Goal: Task Accomplishment & Management: Complete application form

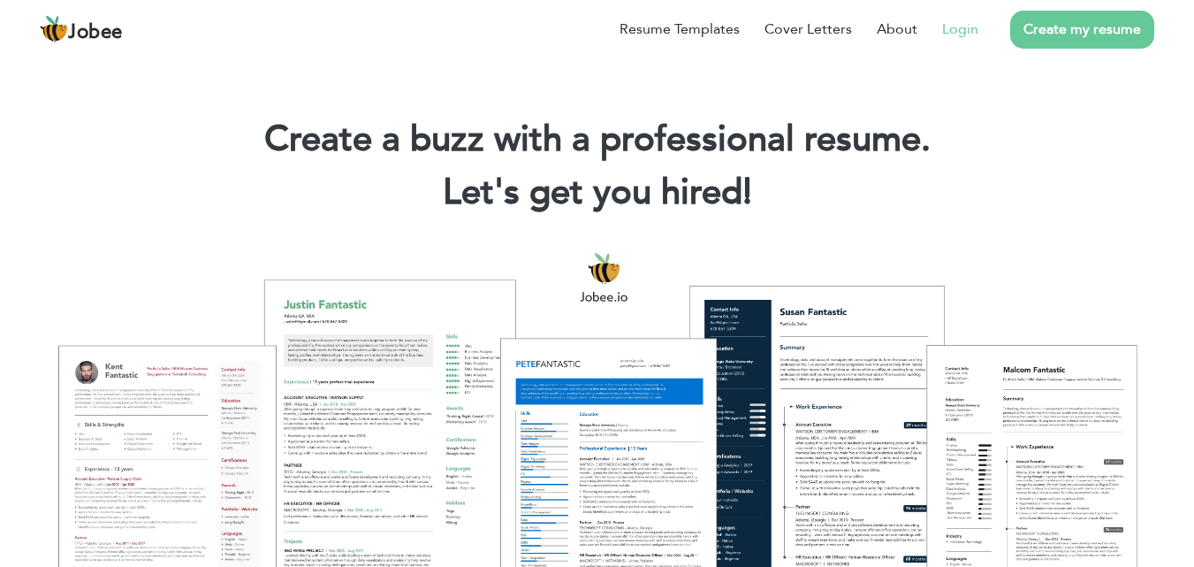
click at [956, 24] on link "Login" at bounding box center [960, 29] width 36 height 21
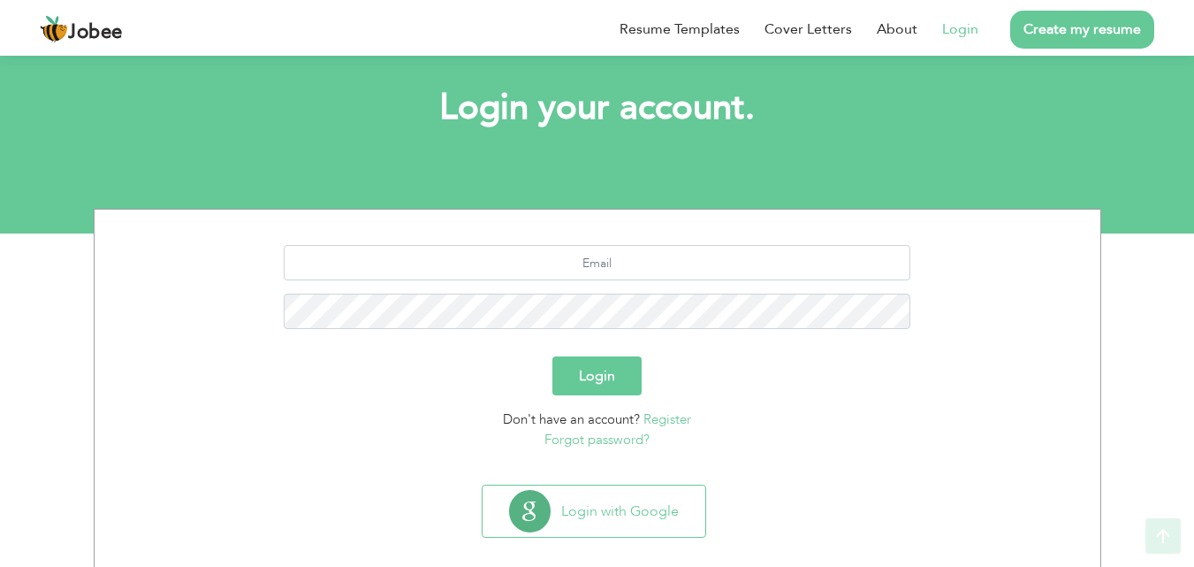
scroll to position [104, 0]
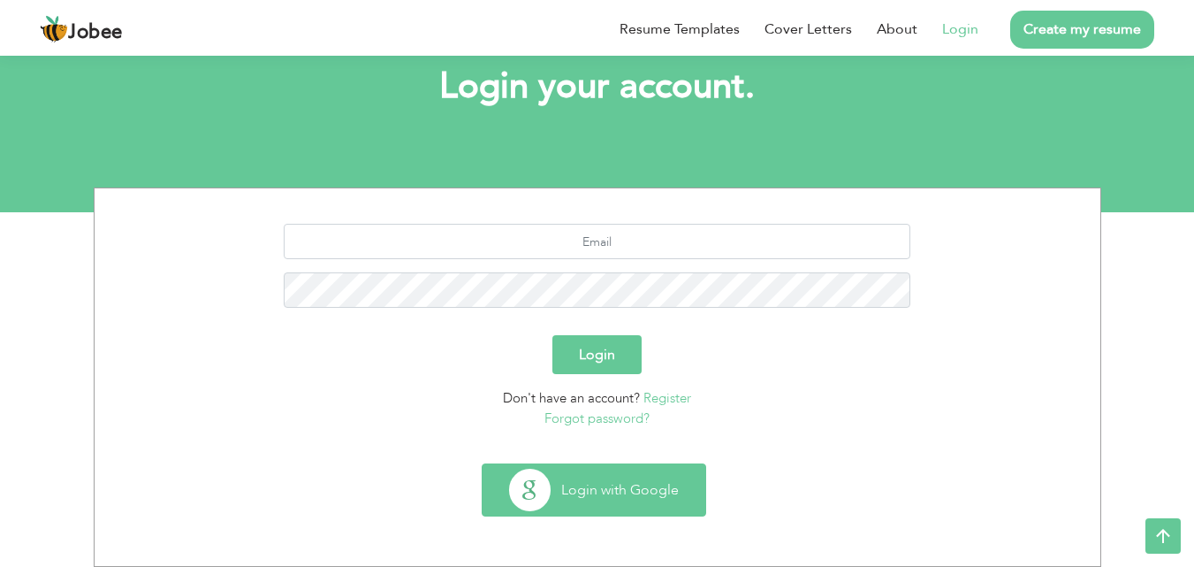
click at [611, 482] on button "Login with Google" at bounding box center [594, 489] width 223 height 51
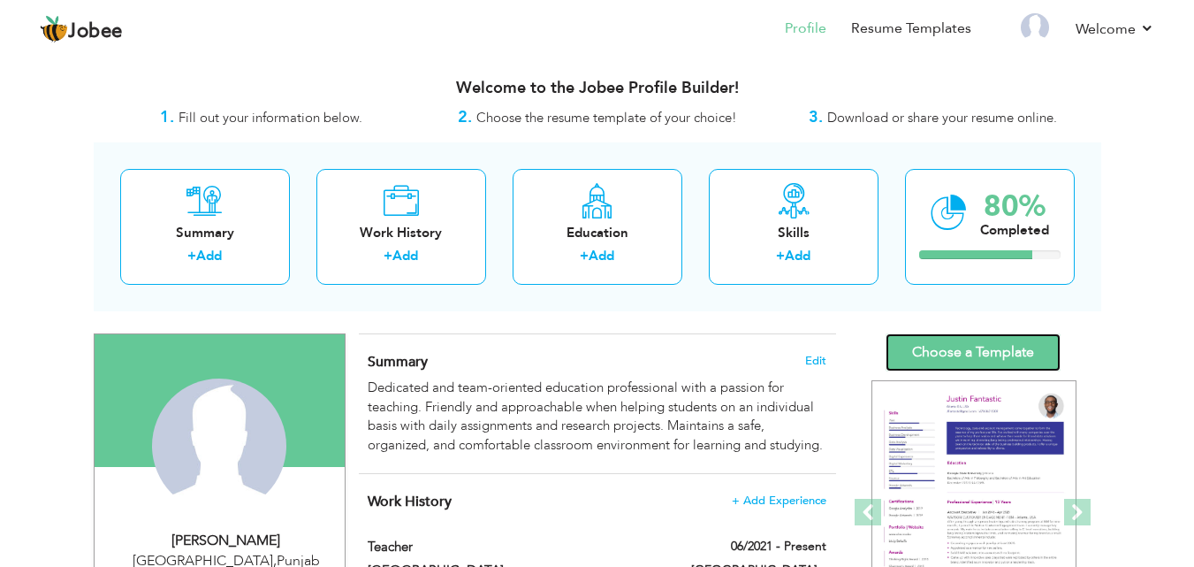
click at [1002, 369] on link "Choose a Template" at bounding box center [973, 352] width 175 height 38
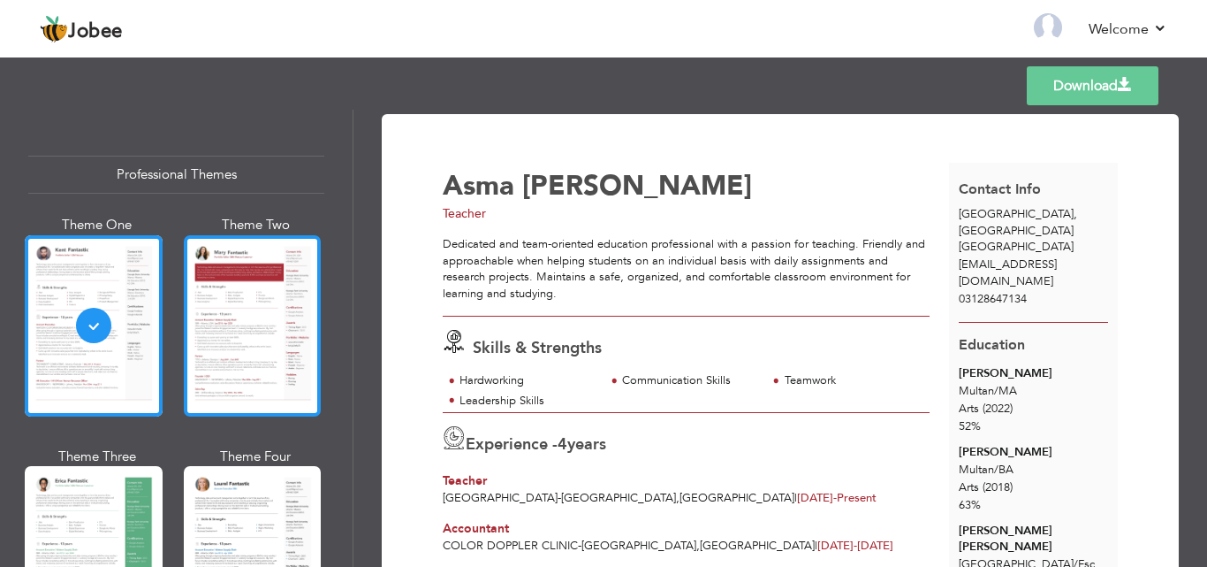
click at [289, 325] on div at bounding box center [253, 325] width 138 height 181
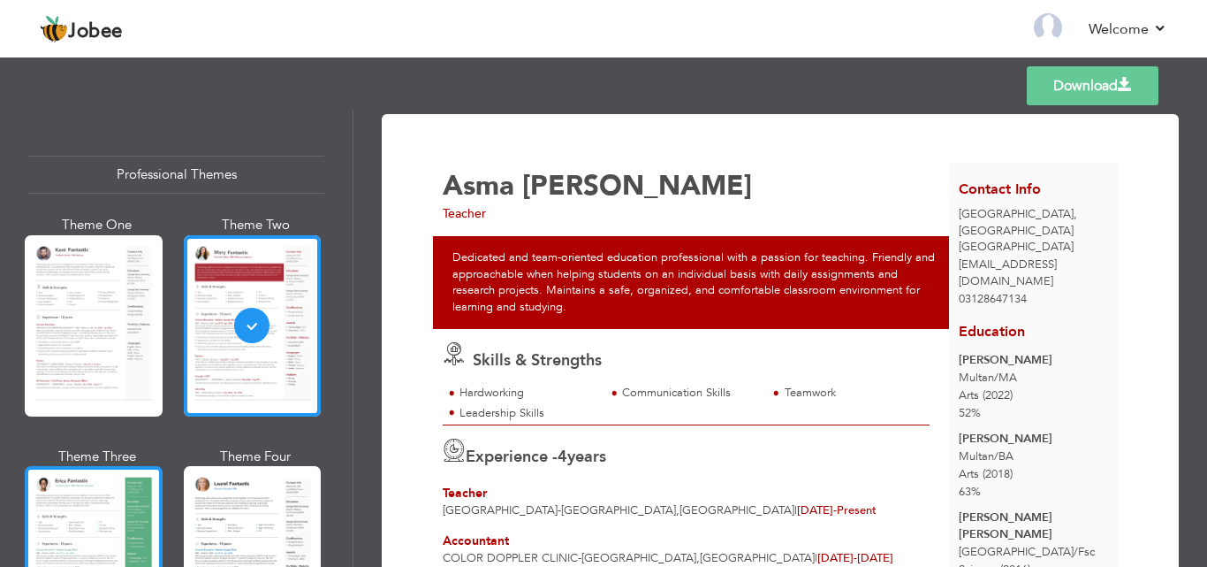
click at [101, 498] on div at bounding box center [94, 556] width 138 height 181
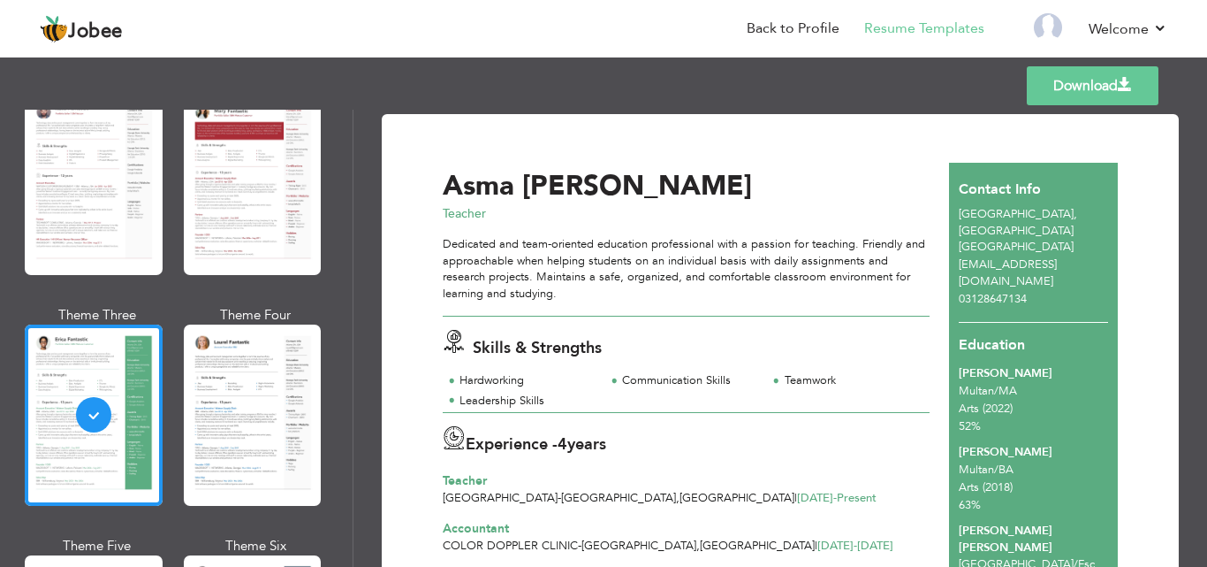
scroll to position [177, 0]
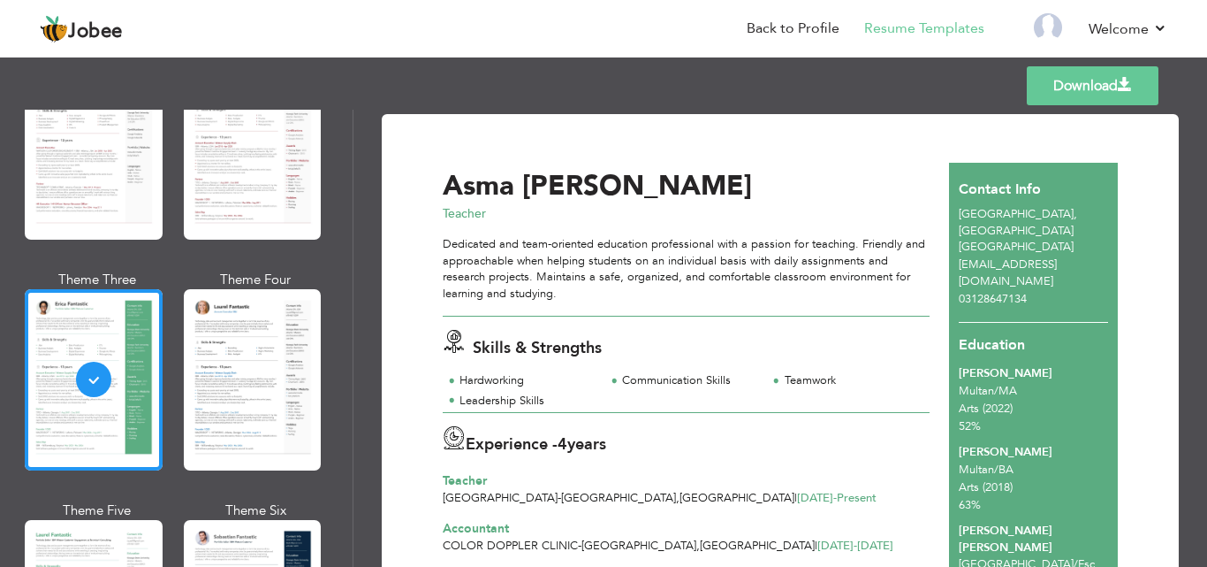
click at [798, 435] on div "Experience - 4 years" at bounding box center [686, 442] width 487 height 33
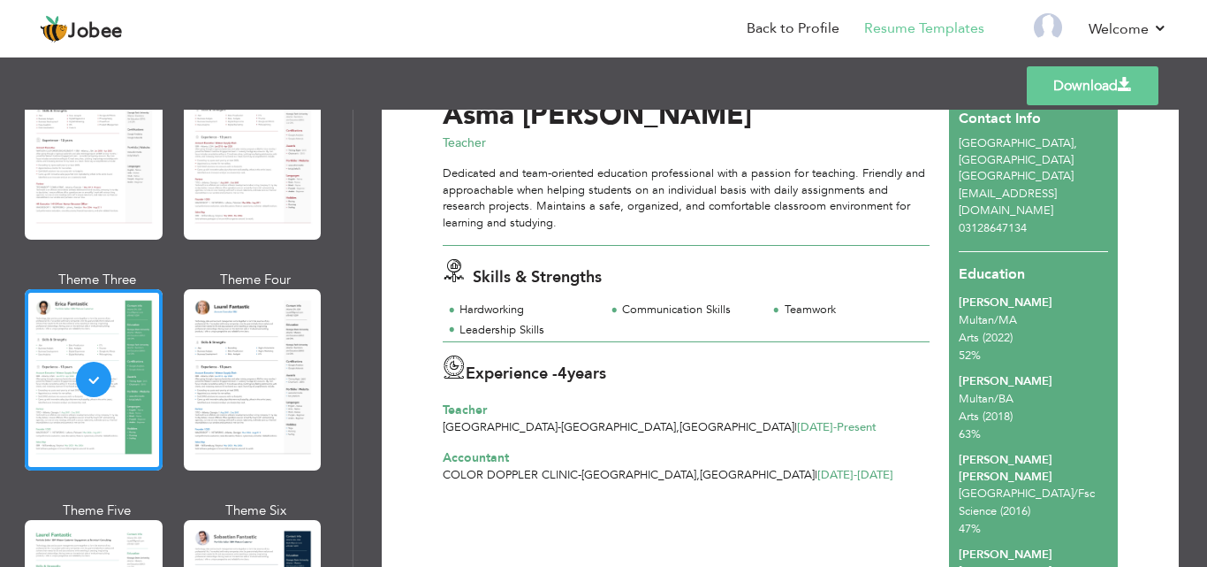
scroll to position [106, 0]
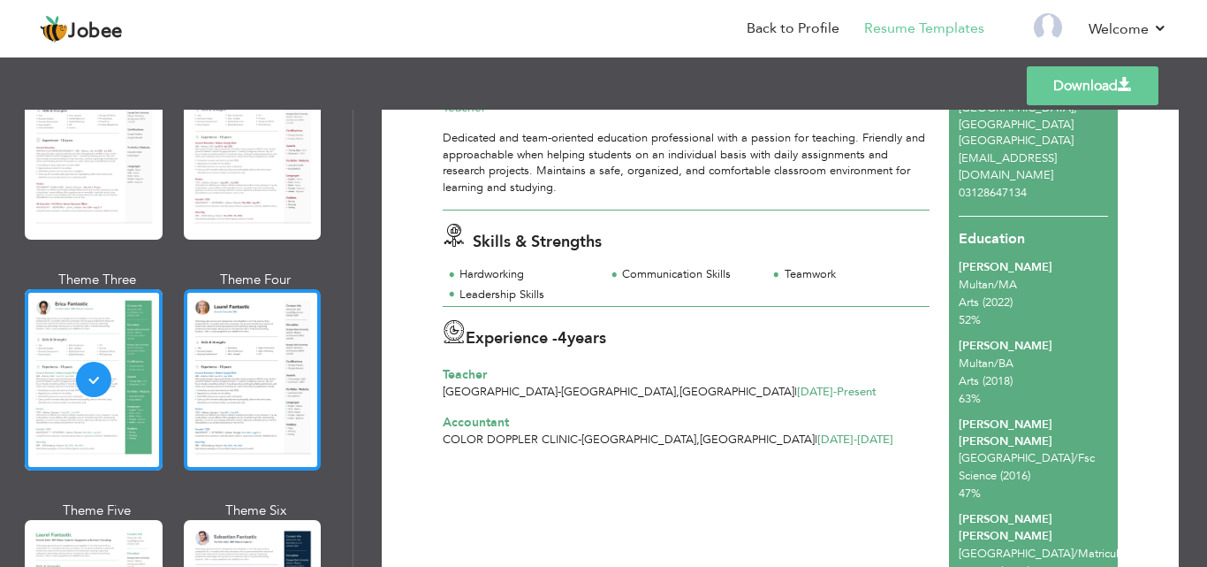
click at [196, 333] on div at bounding box center [253, 379] width 138 height 181
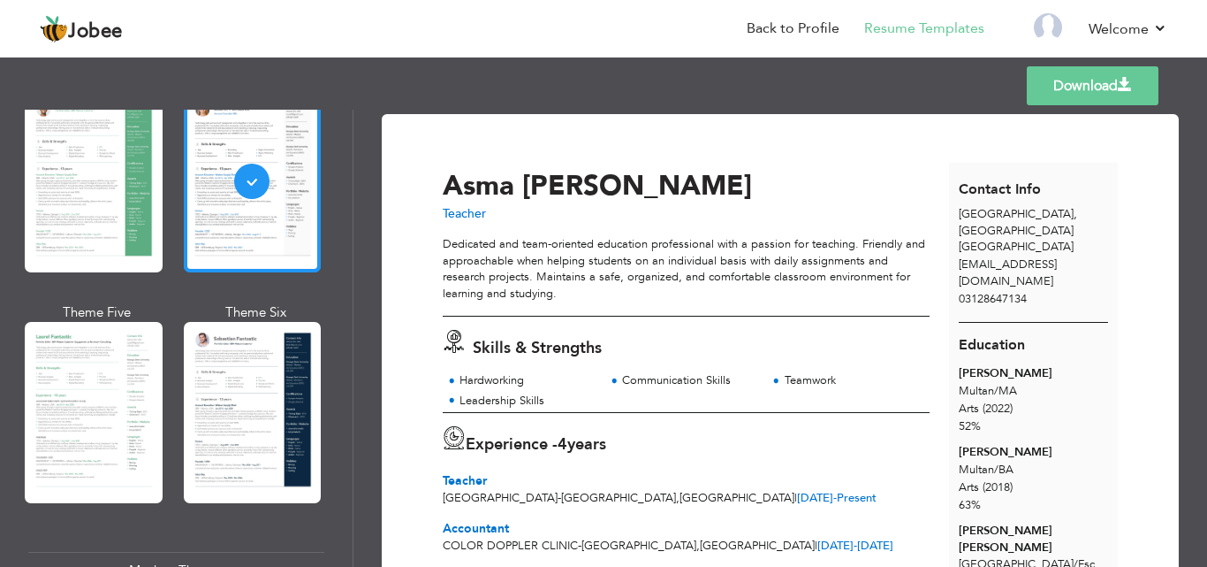
scroll to position [530, 0]
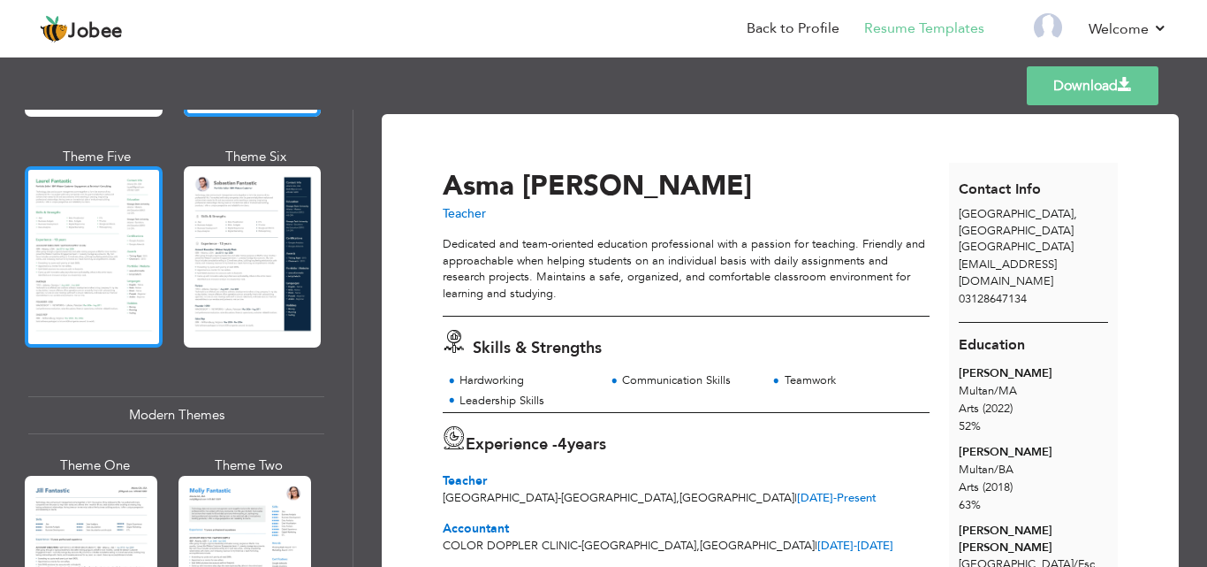
click at [97, 259] on div at bounding box center [94, 256] width 138 height 181
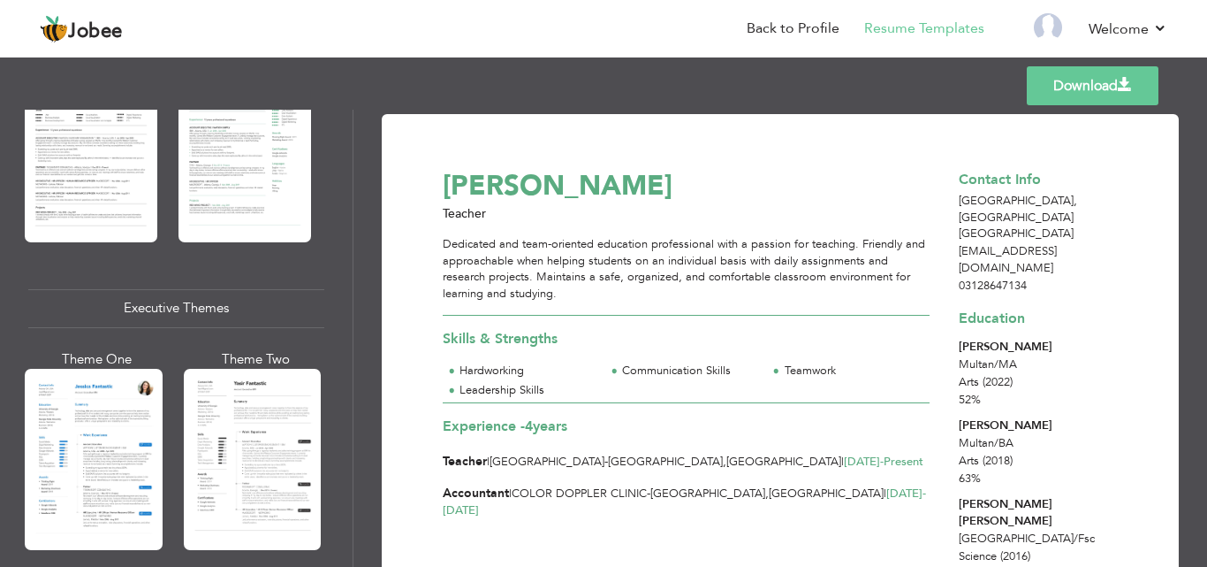
scroll to position [1167, 0]
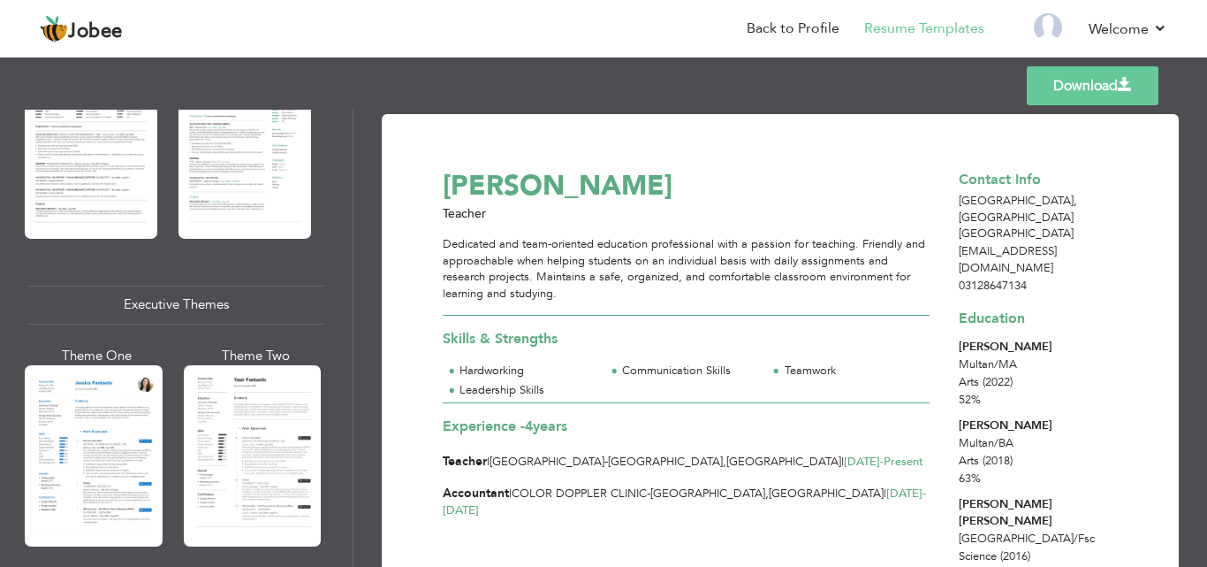
click at [646, 353] on div "Skills & Strengths Hardworking Communication Skills Teamwork" at bounding box center [686, 359] width 506 height 86
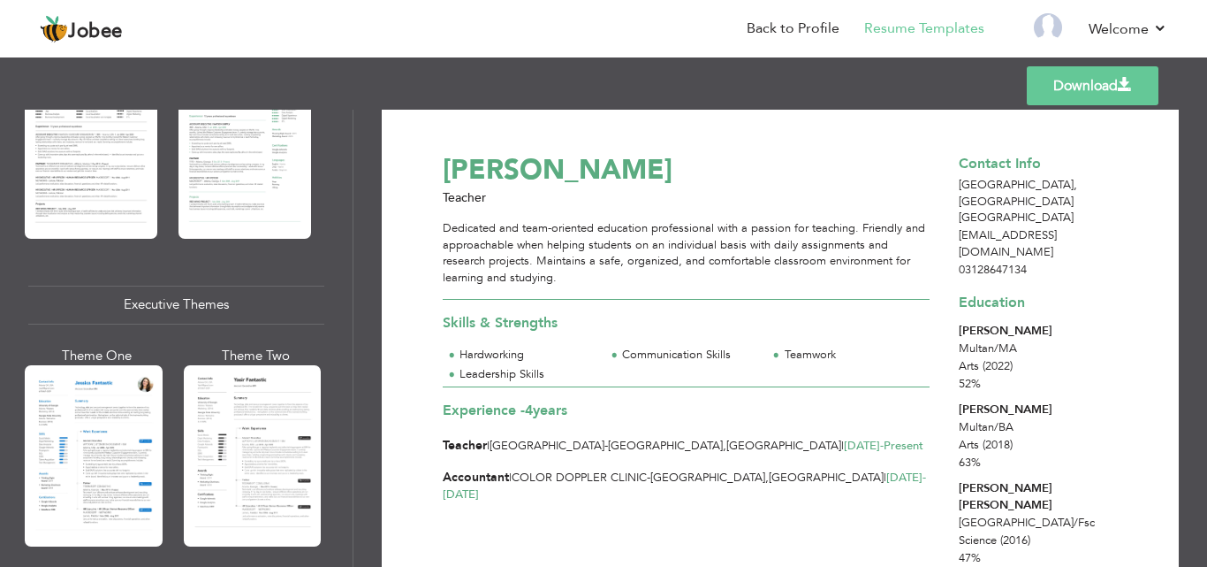
scroll to position [0, 0]
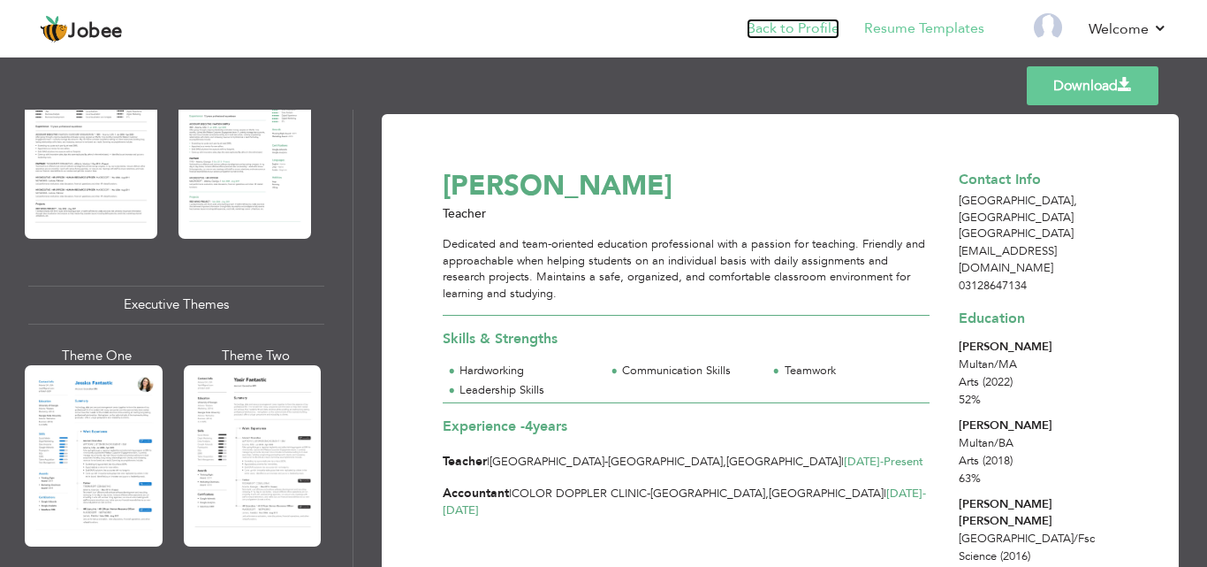
click at [791, 27] on link "Back to Profile" at bounding box center [793, 29] width 93 height 20
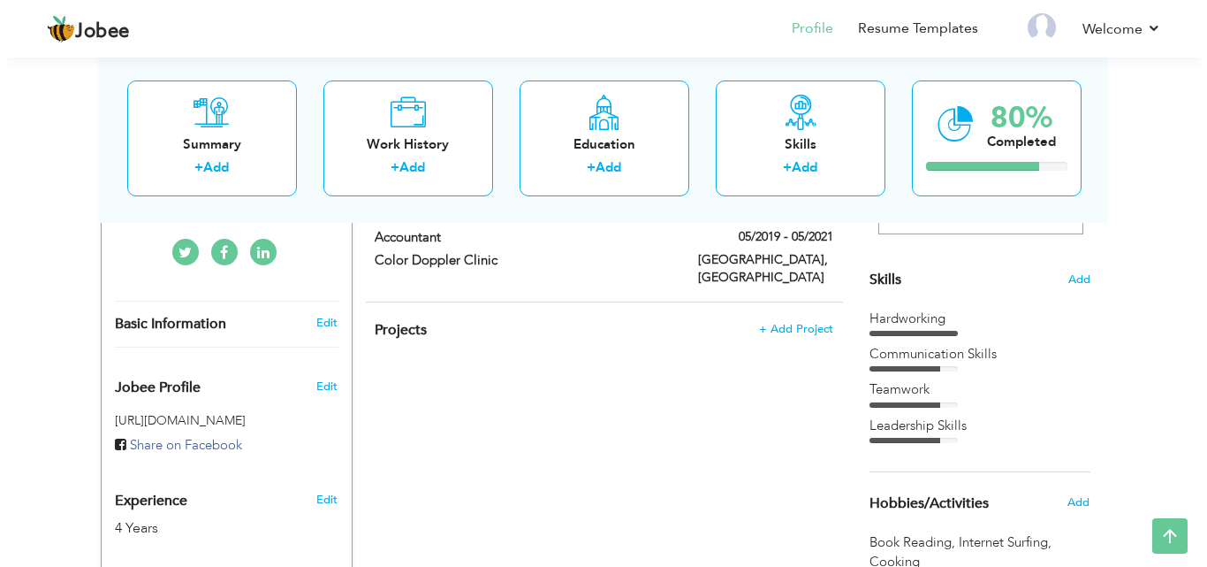
scroll to position [495, 0]
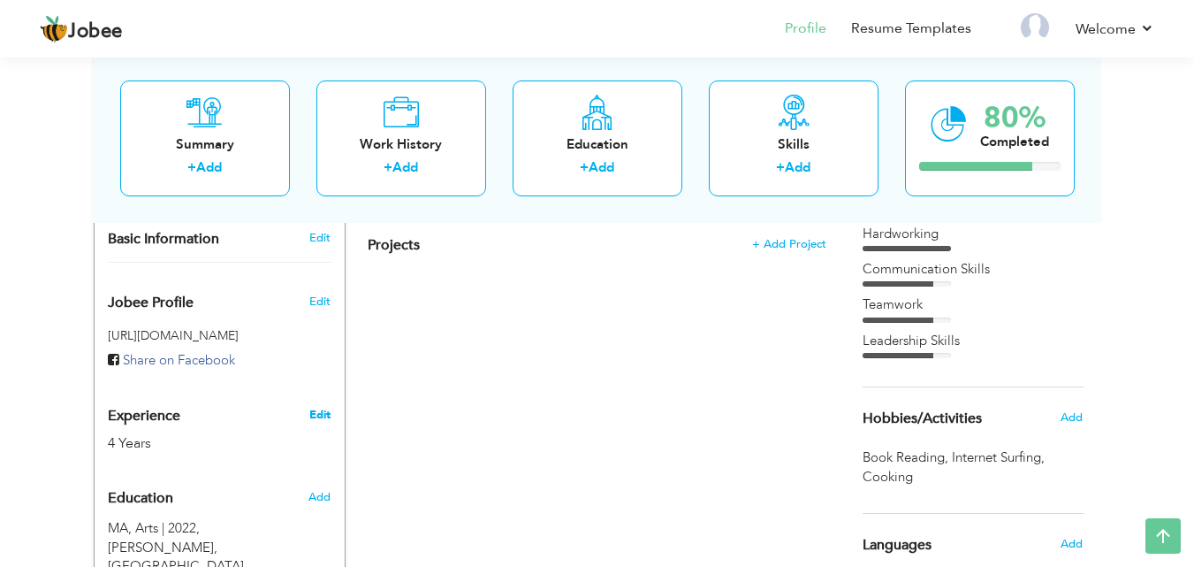
click at [321, 407] on link "Edit" at bounding box center [319, 415] width 21 height 16
type input "Asma"
type input "[PERSON_NAME]"
type input "03128647134"
select select "number:166"
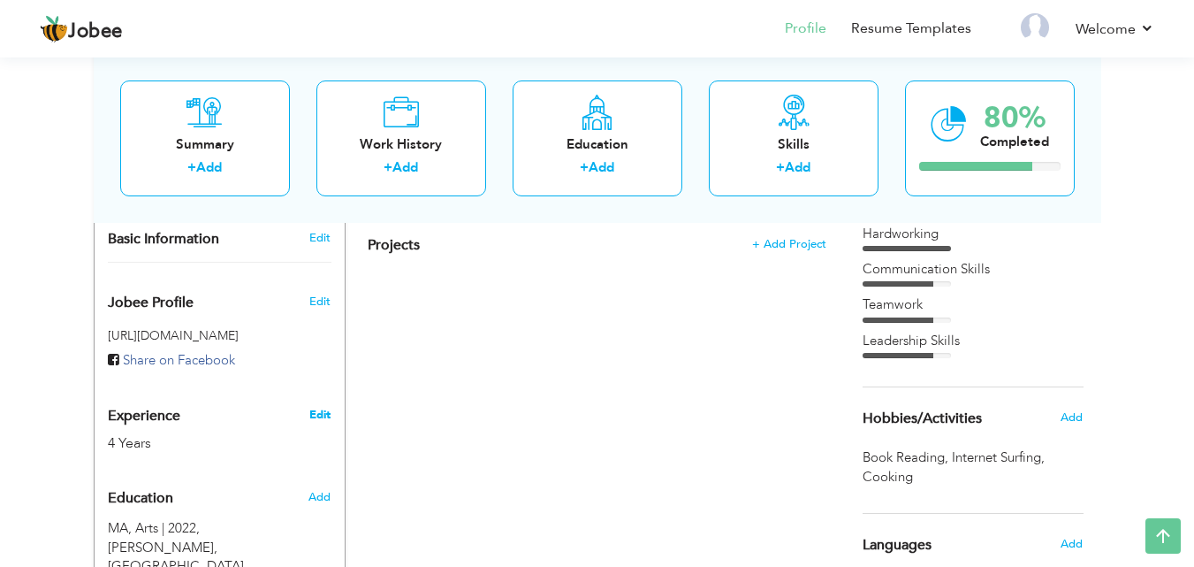
type input "[GEOGRAPHIC_DATA]"
select select "number:6"
type input "Teacher"
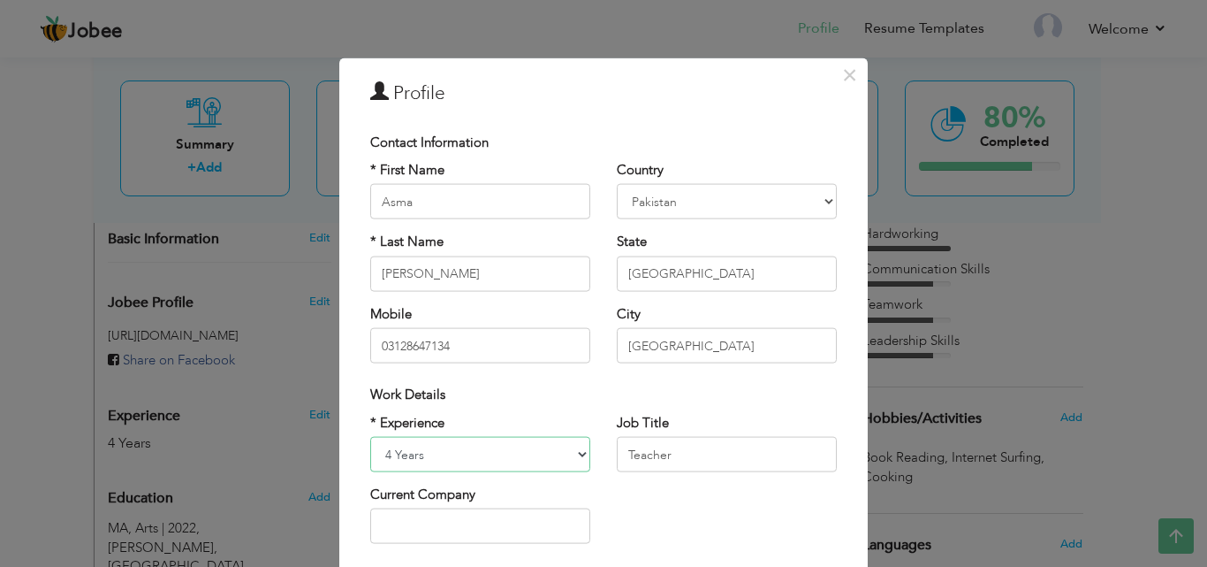
click at [579, 462] on select "Entry Level Less than 1 Year 1 Year 2 Years 3 Years 4 Years 5 Years 6 Years 7 Y…" at bounding box center [480, 454] width 220 height 35
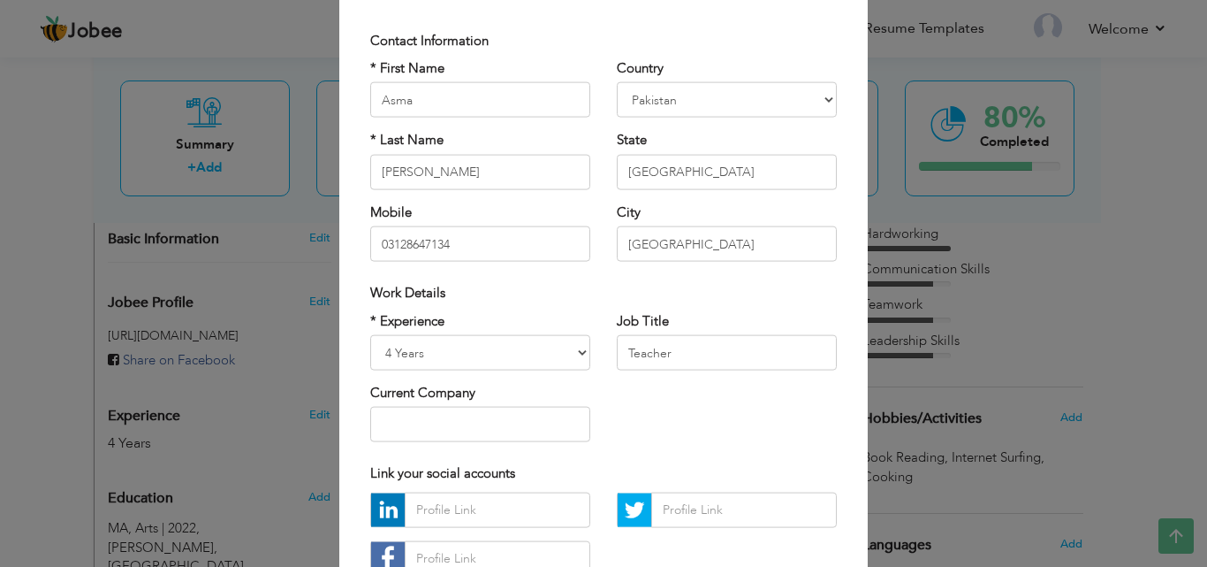
scroll to position [75, 0]
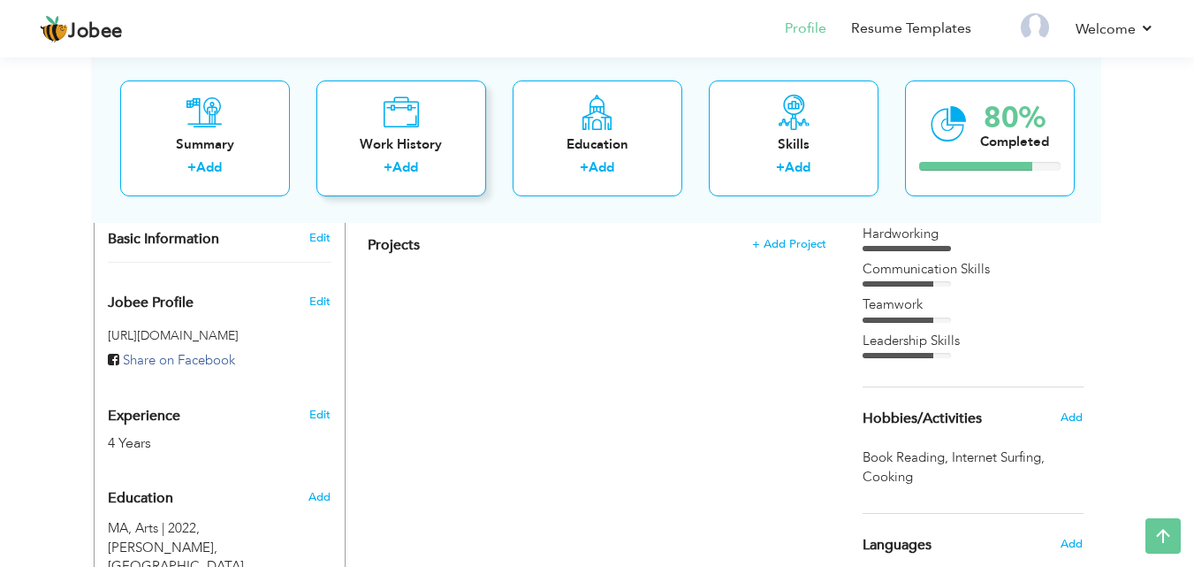
click at [425, 134] on div "Work History" at bounding box center [401, 143] width 141 height 19
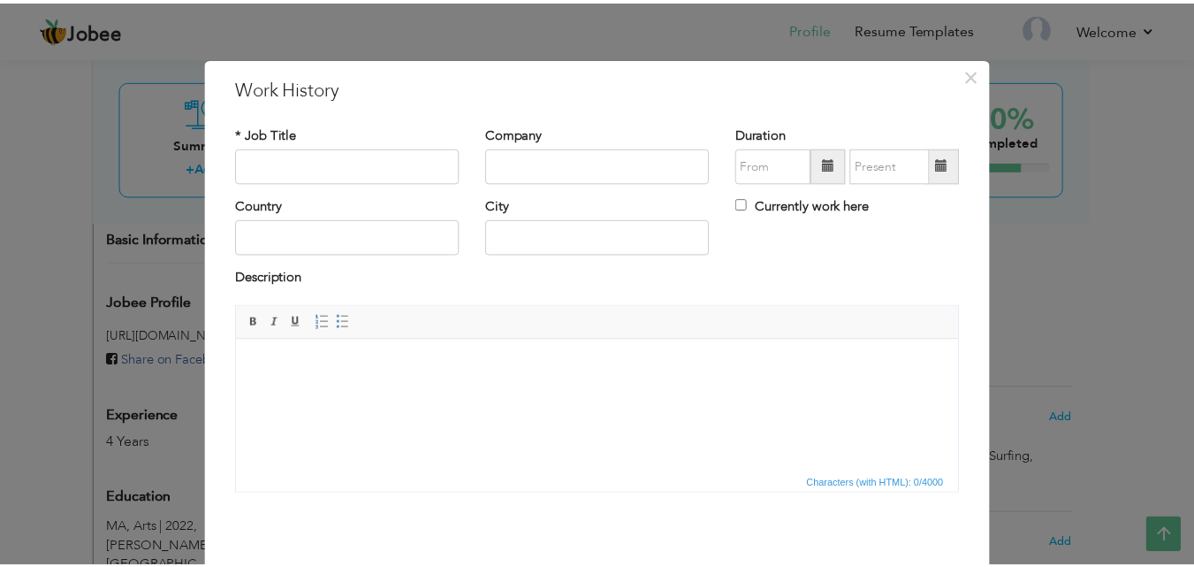
scroll to position [70, 0]
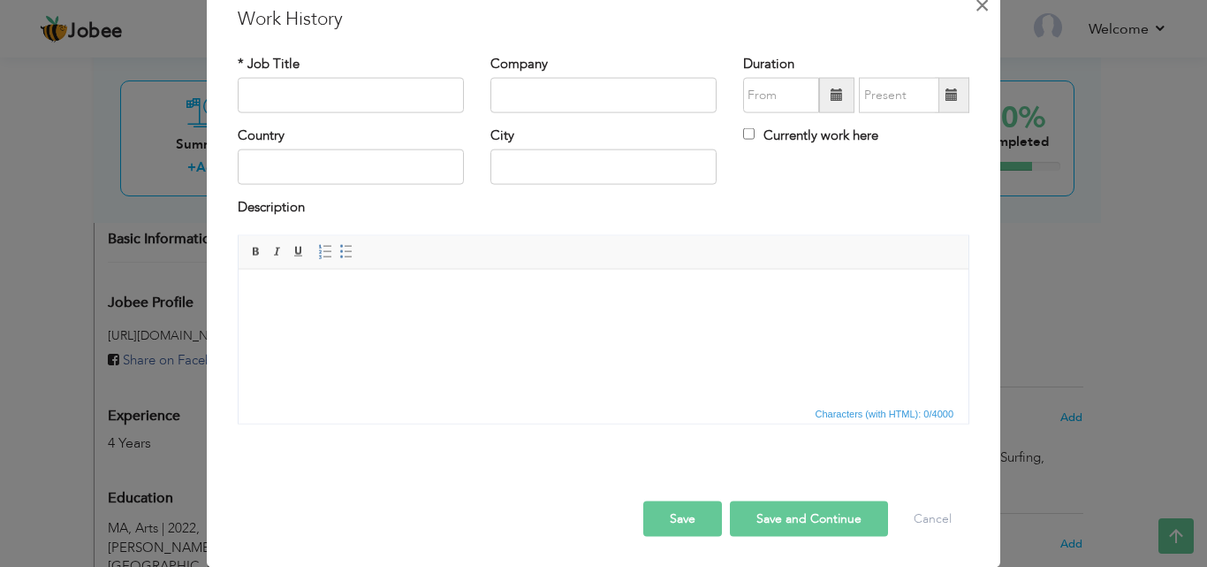
click at [984, 2] on button "×" at bounding box center [982, 4] width 28 height 28
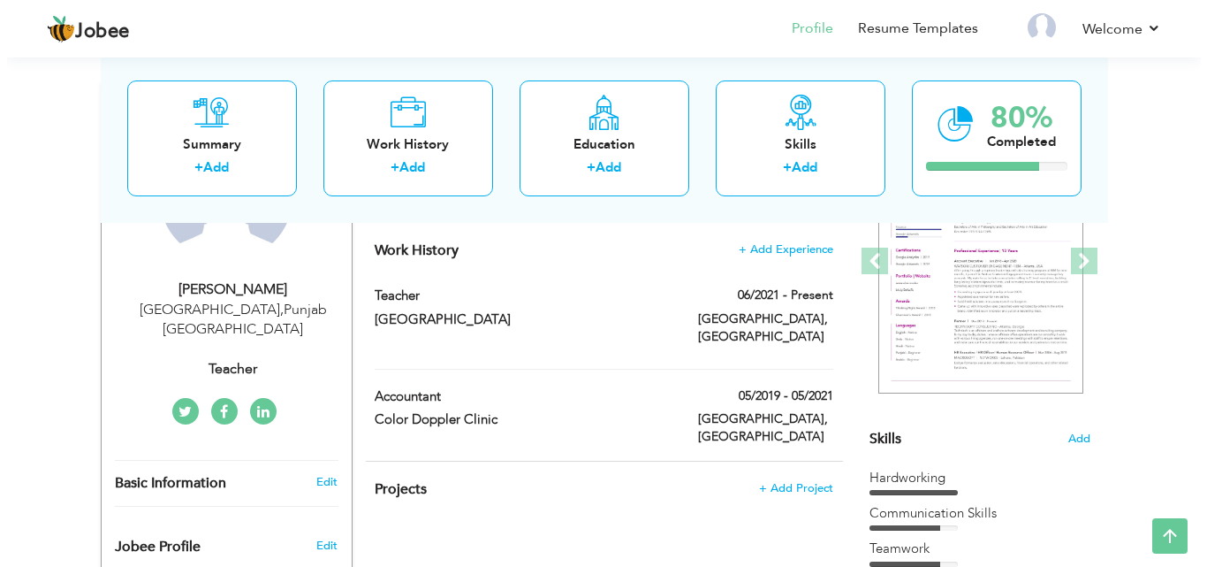
scroll to position [248, 0]
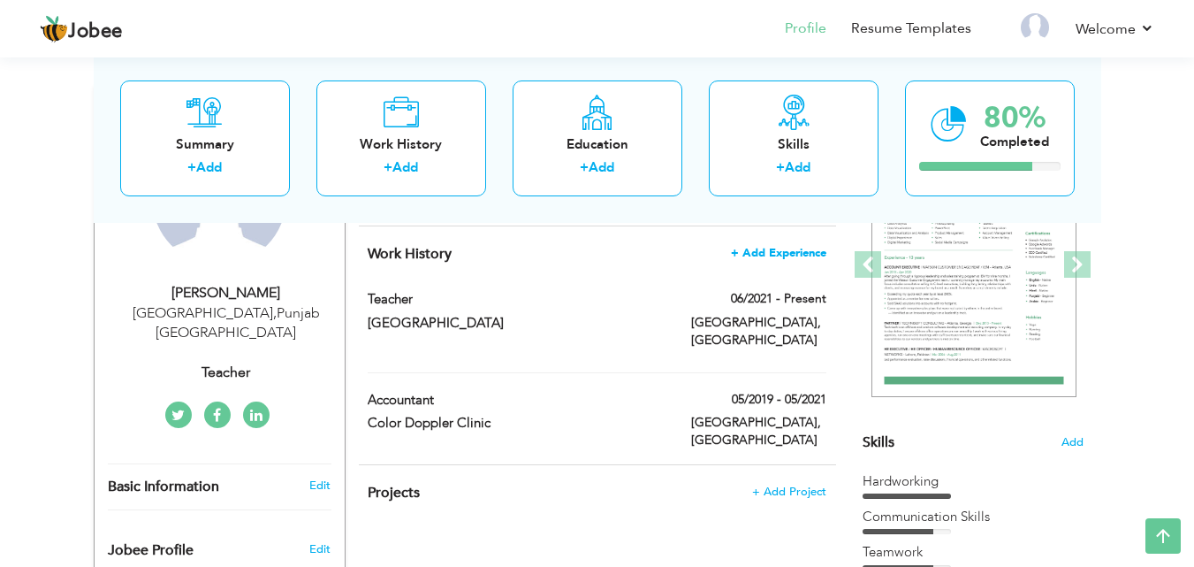
click at [807, 249] on span "+ Add Experience" at bounding box center [778, 253] width 95 height 12
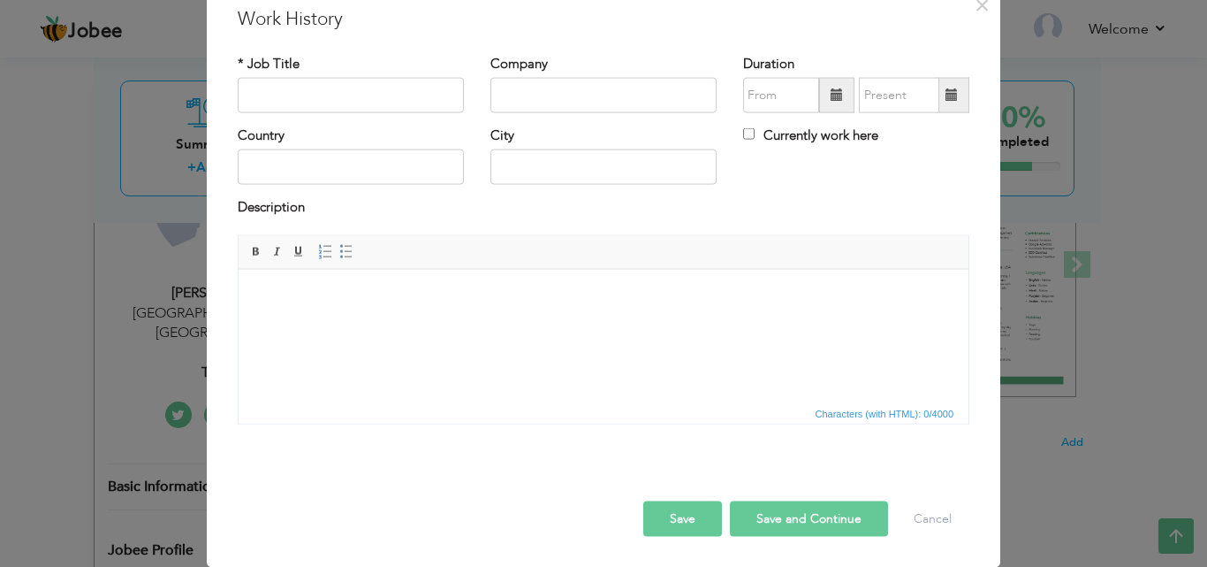
scroll to position [0, 0]
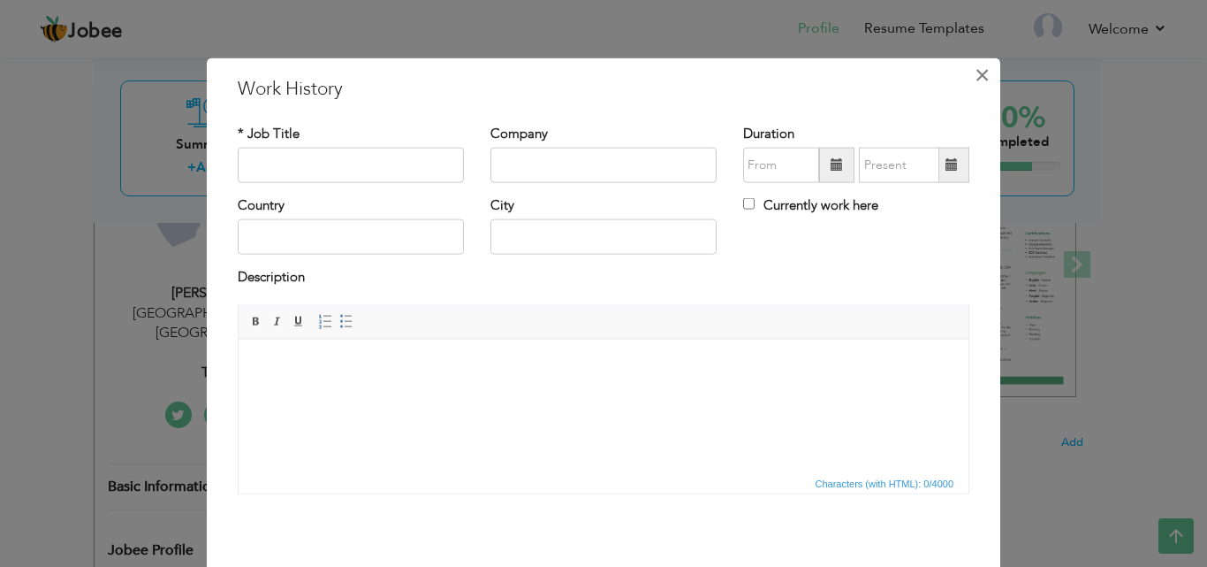
click at [975, 86] on span "×" at bounding box center [982, 74] width 15 height 32
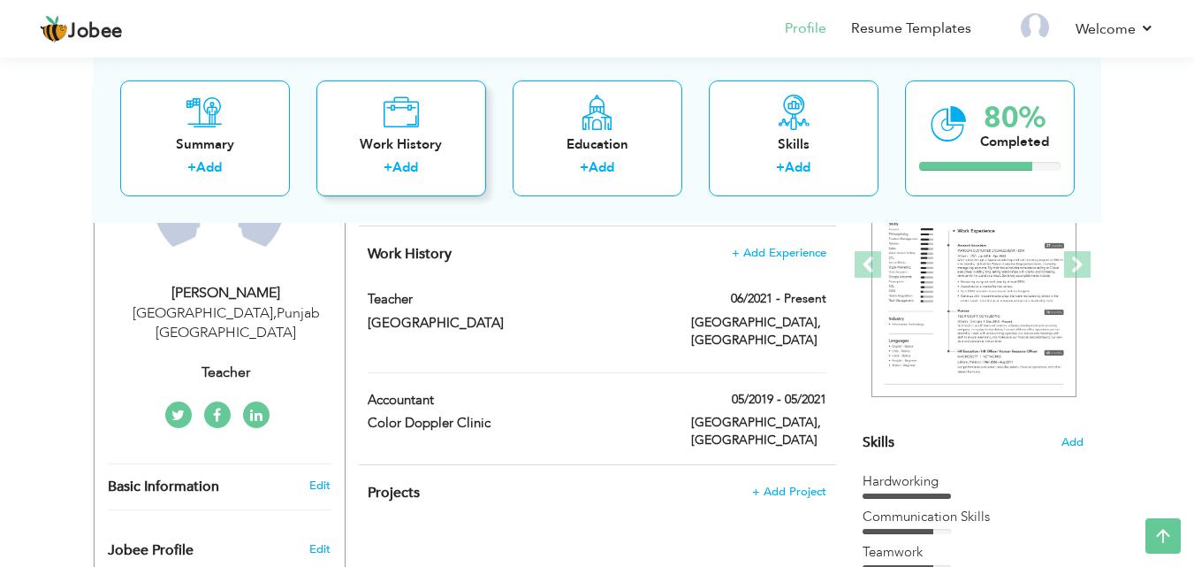
click at [411, 90] on div "Work History + Add" at bounding box center [401, 138] width 170 height 116
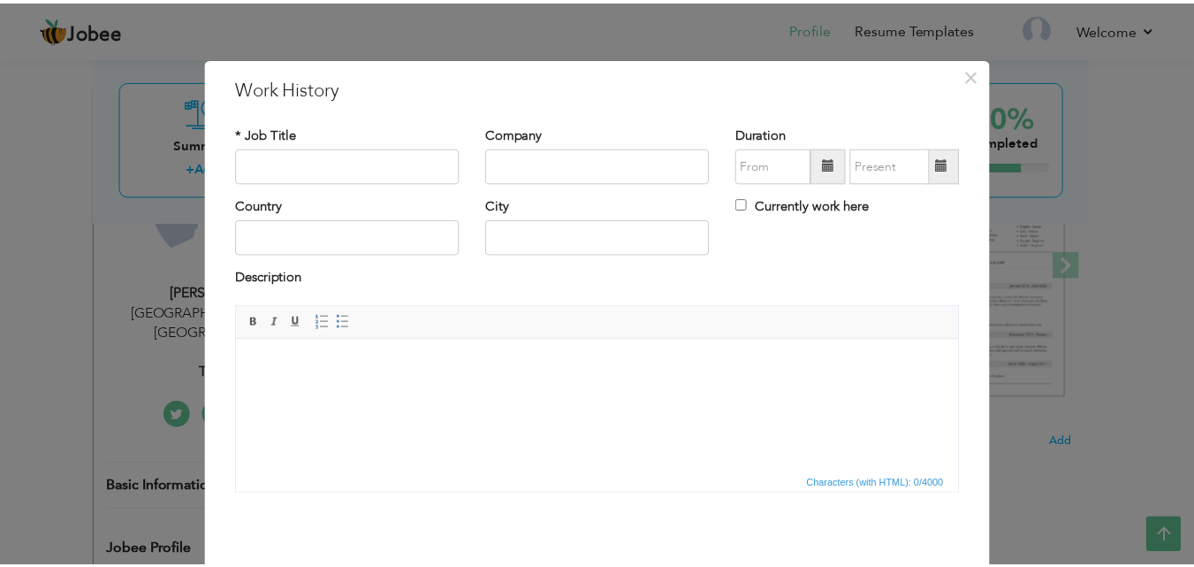
scroll to position [70, 0]
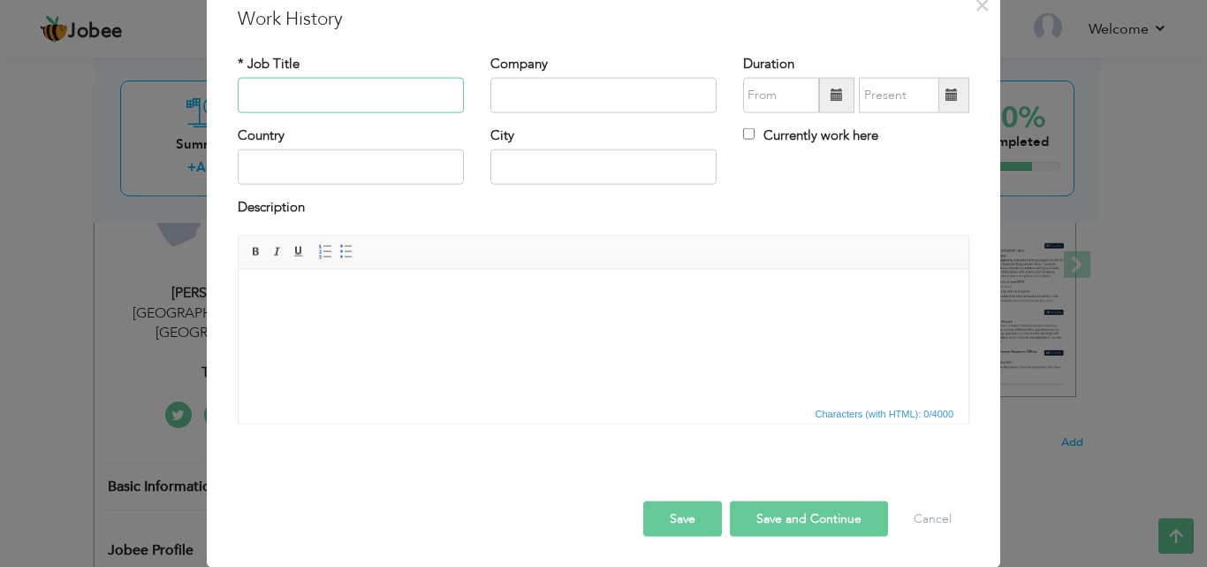
click at [369, 95] on input "text" at bounding box center [351, 95] width 226 height 35
type input "Teacher"
click at [520, 94] on input "text" at bounding box center [604, 95] width 226 height 35
type input "[GEOGRAPHIC_DATA]"
click at [819, 81] on span at bounding box center [836, 95] width 35 height 35
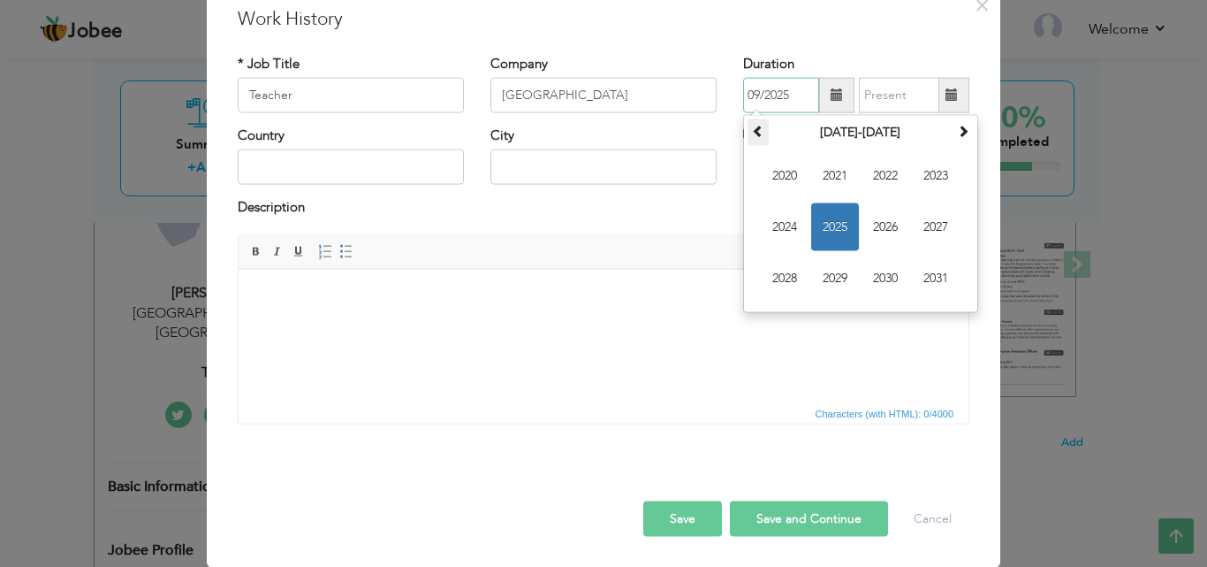
click at [758, 130] on th at bounding box center [758, 132] width 21 height 27
click at [914, 236] on span "2017" at bounding box center [936, 227] width 48 height 48
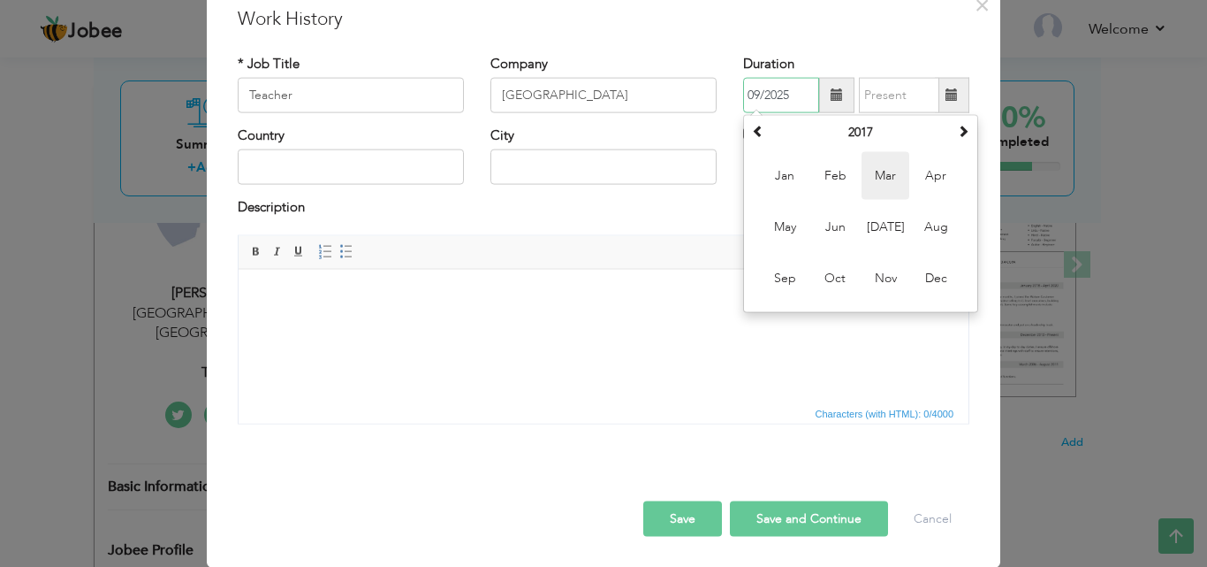
click at [872, 190] on span "Mar" at bounding box center [886, 176] width 48 height 48
type input "03/2017"
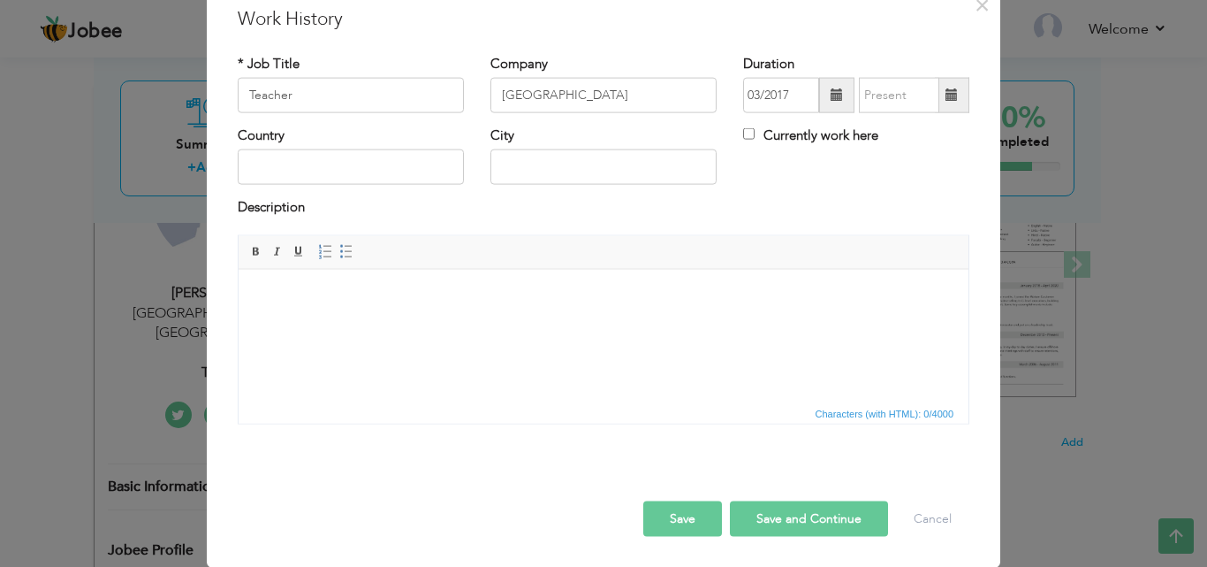
click at [735, 133] on div "Currently work here" at bounding box center [856, 144] width 253 height 36
click at [748, 135] on input "Currently work here" at bounding box center [748, 133] width 11 height 11
checkbox input "true"
click at [361, 170] on input "text" at bounding box center [351, 166] width 226 height 35
click at [579, 158] on input "text" at bounding box center [604, 166] width 226 height 35
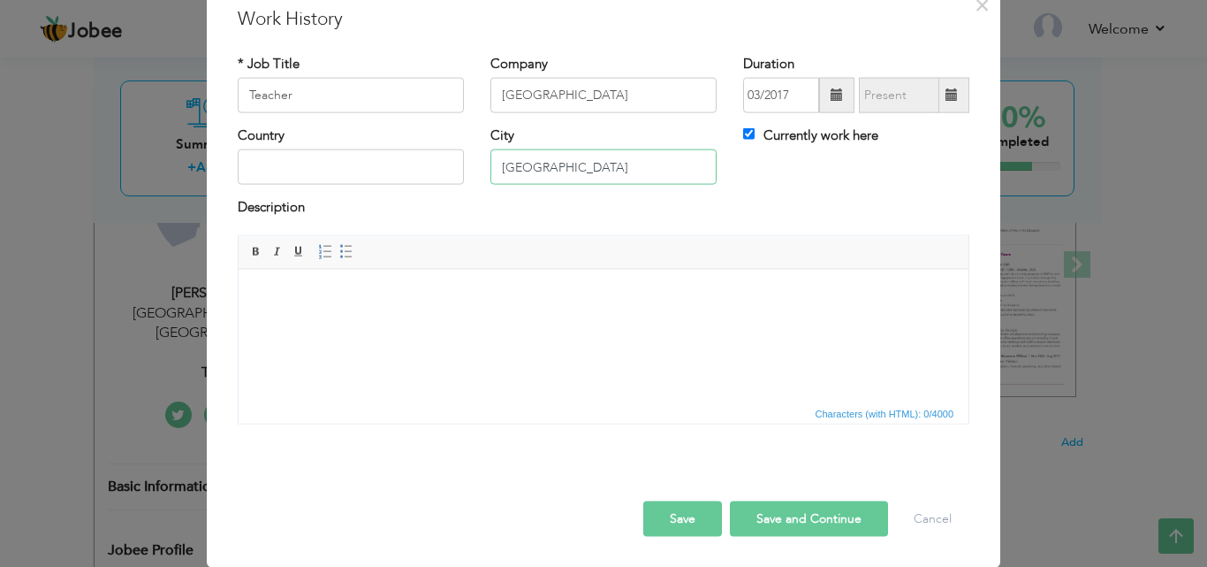
type input "[GEOGRAPHIC_DATA]"
click at [705, 522] on button "Save" at bounding box center [683, 517] width 79 height 35
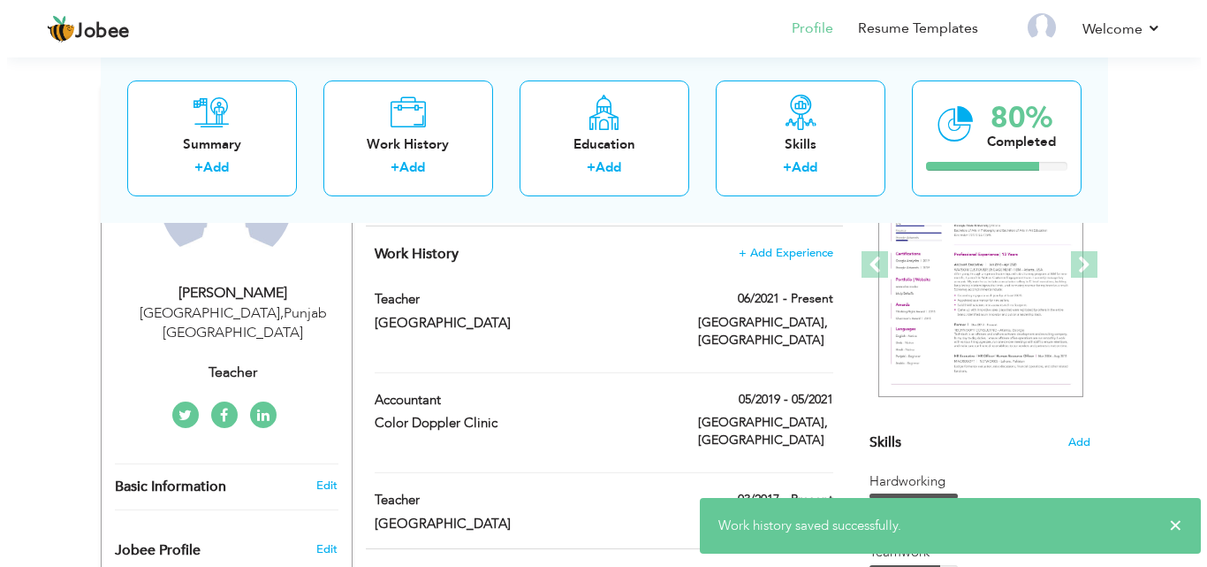
scroll to position [283, 0]
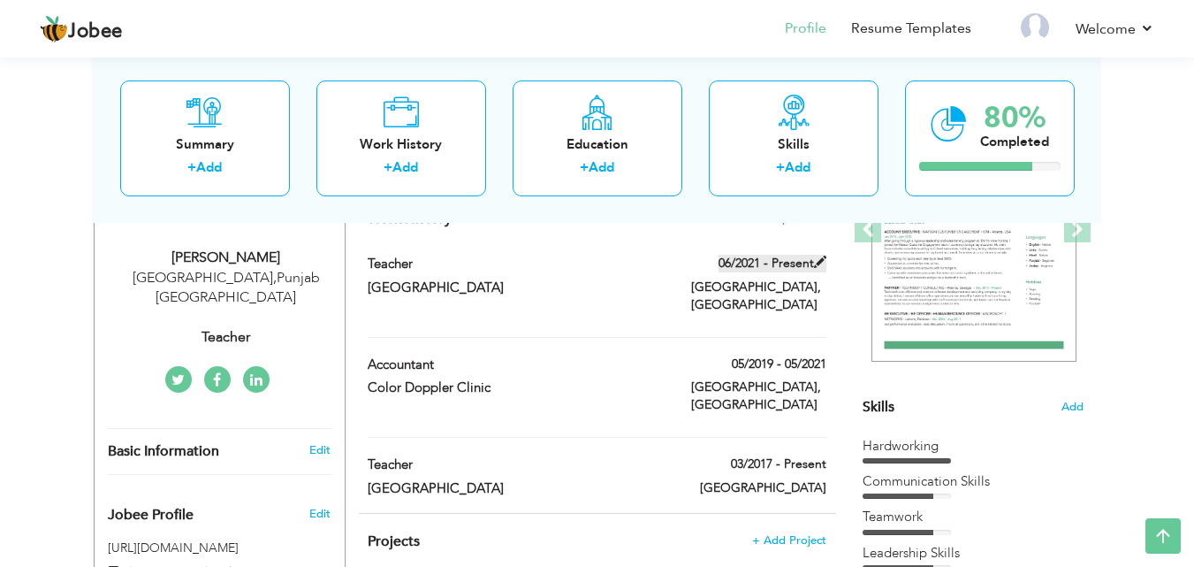
click at [821, 261] on span at bounding box center [820, 261] width 12 height 12
type input "Higher Secondary School"
type input "06/2021"
type input "[GEOGRAPHIC_DATA]"
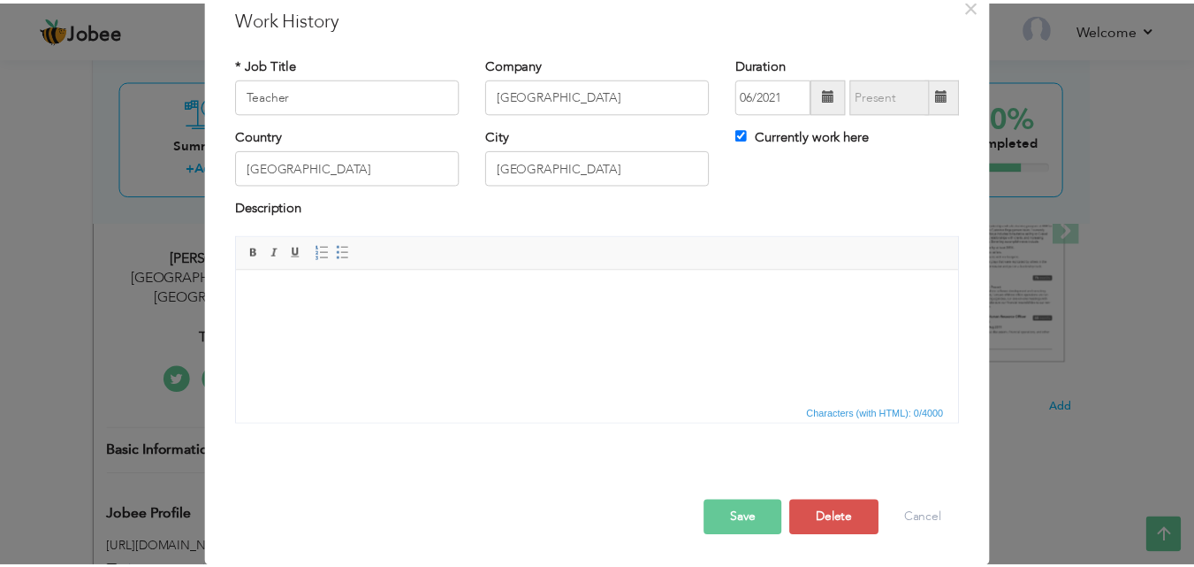
scroll to position [0, 0]
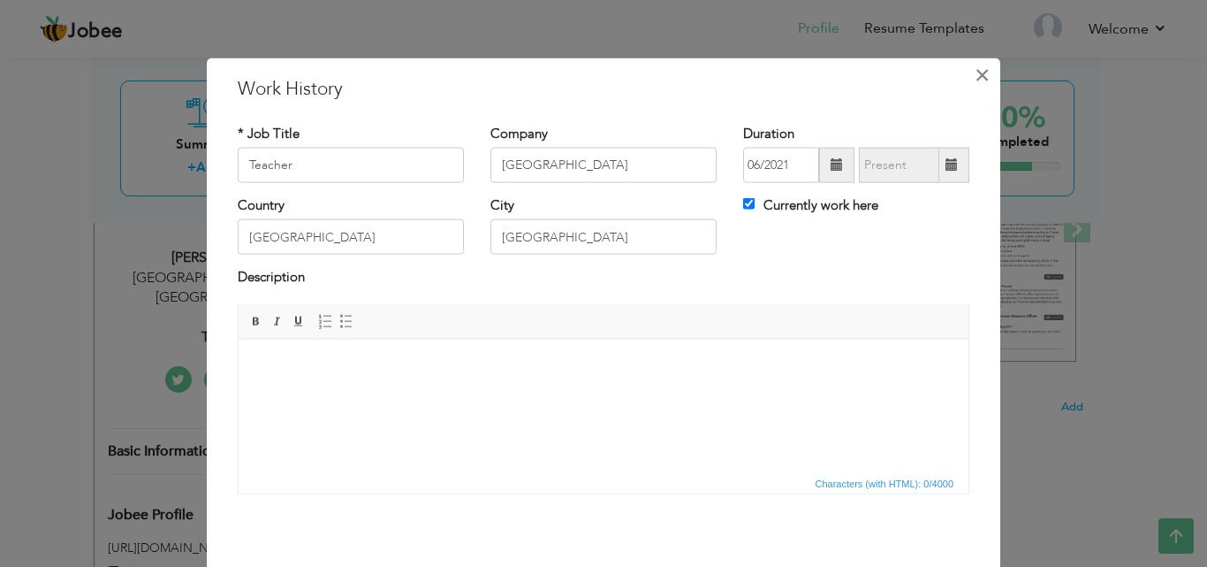
click at [975, 80] on span "×" at bounding box center [982, 74] width 15 height 32
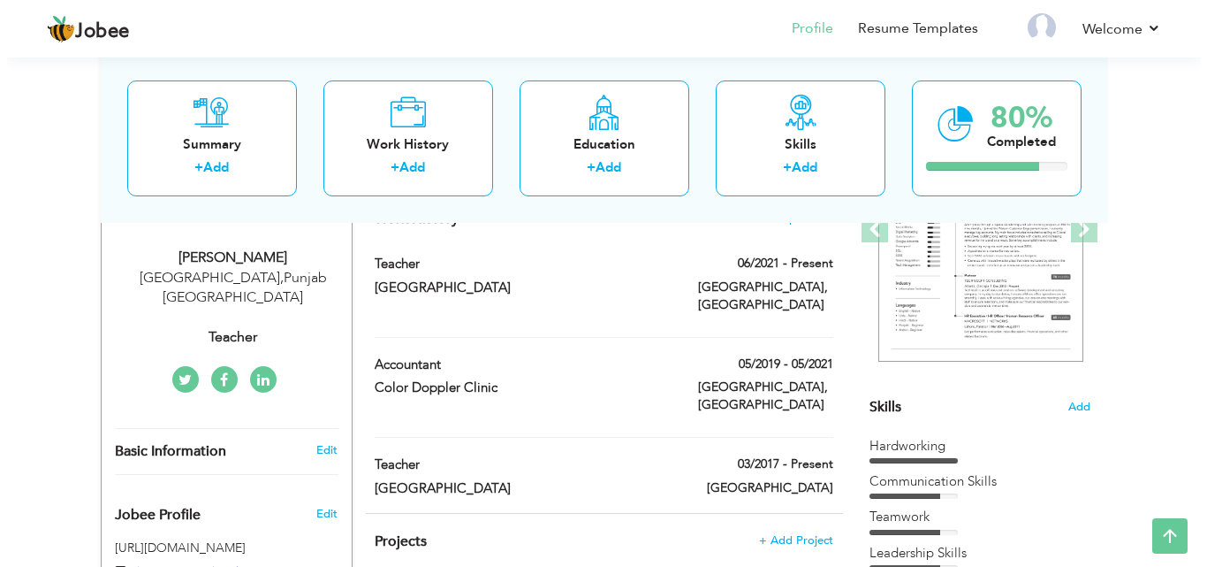
scroll to position [318, 0]
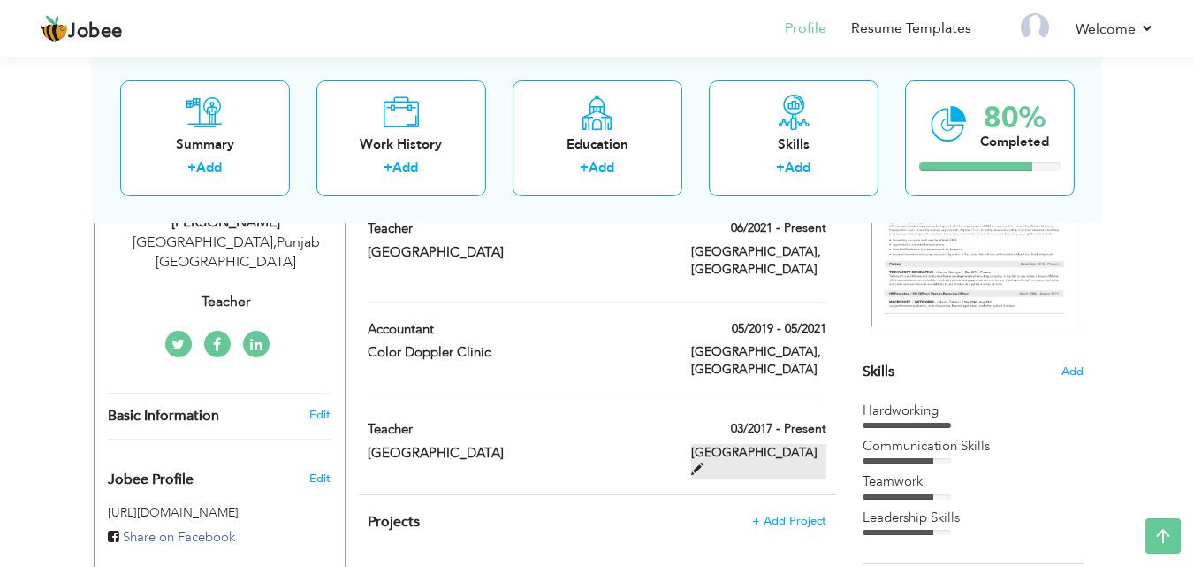
click at [704, 462] on span at bounding box center [697, 468] width 12 height 12
type input "[GEOGRAPHIC_DATA]"
type input "03/2017"
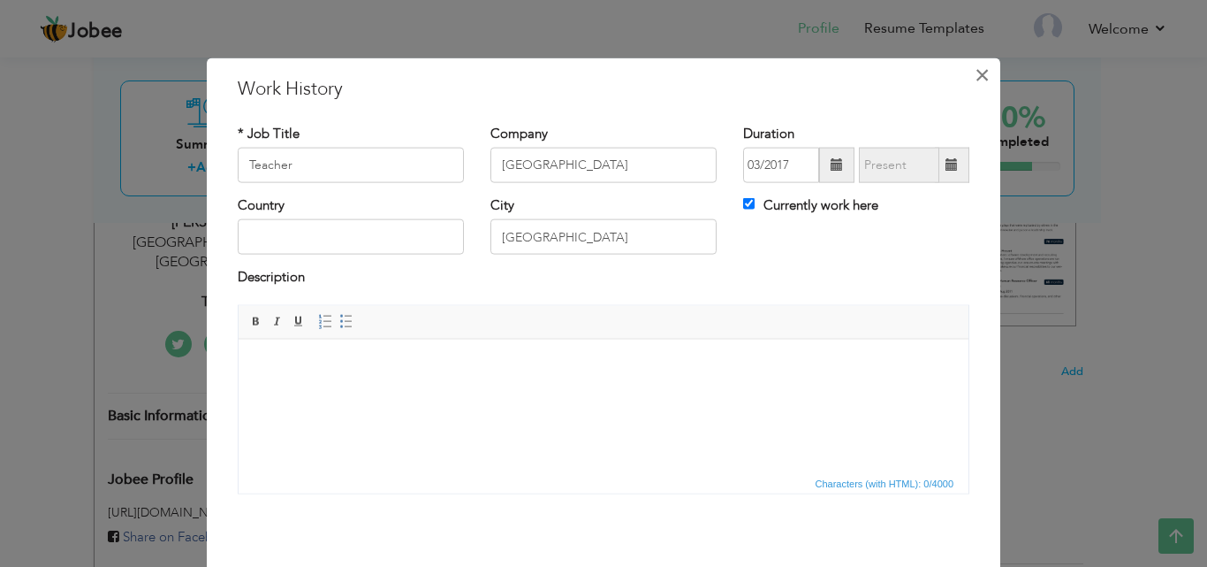
click at [979, 67] on span "×" at bounding box center [982, 74] width 15 height 32
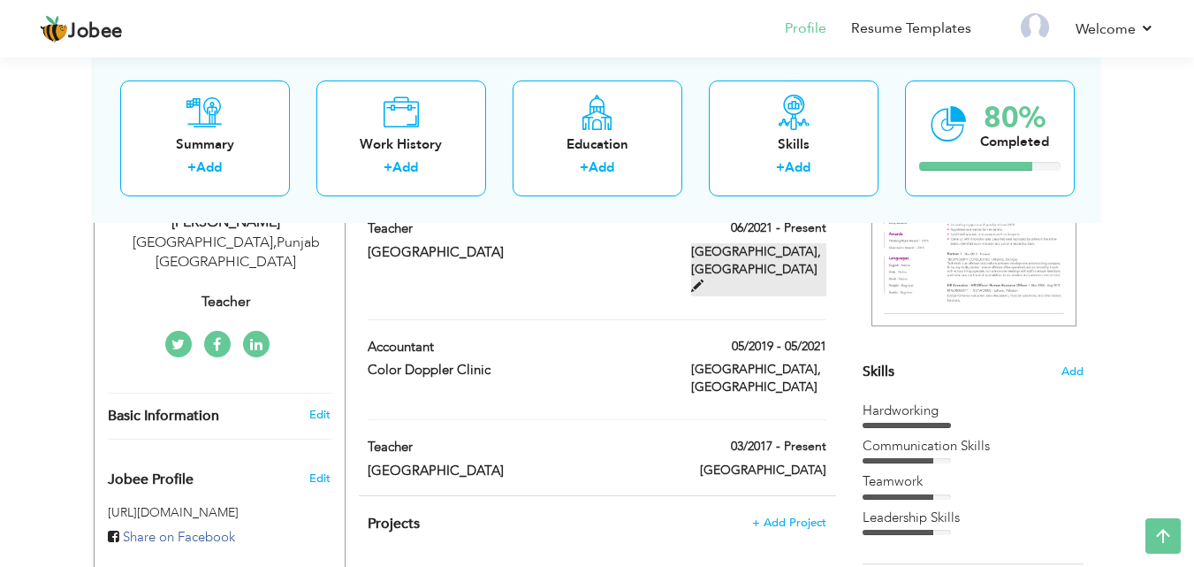
click at [704, 279] on span at bounding box center [697, 285] width 12 height 12
type input "Higher Secondary School"
type input "06/2021"
type input "[GEOGRAPHIC_DATA]"
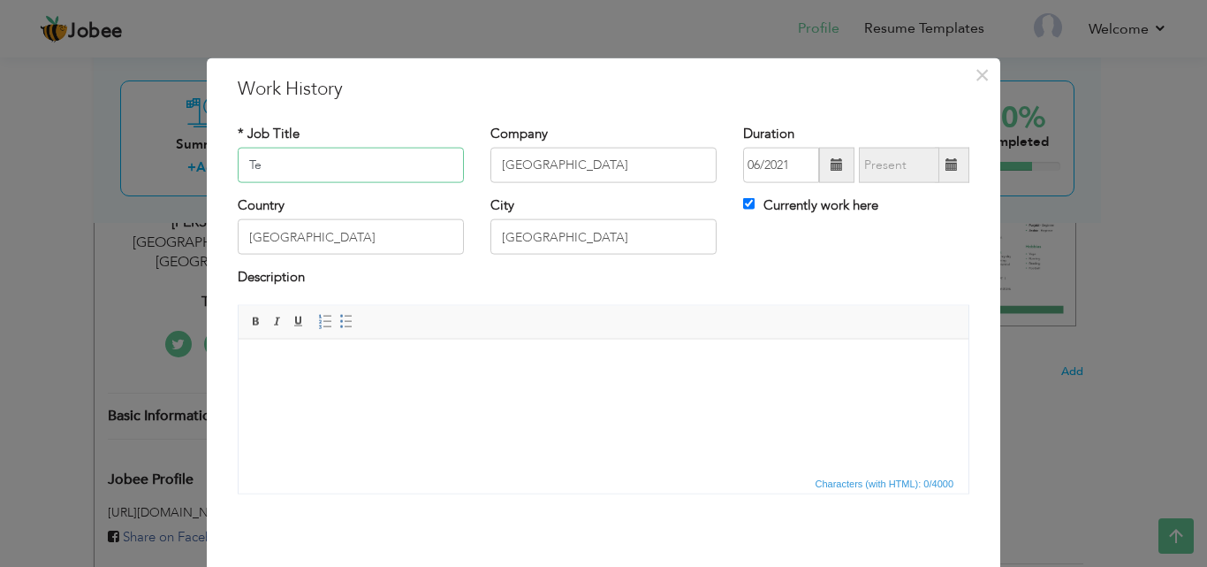
type input "T"
click at [698, 171] on input "Higher Secondary School" at bounding box center [604, 165] width 226 height 35
type input "H"
click at [743, 203] on input "Currently work here" at bounding box center [748, 203] width 11 height 11
checkbox input "false"
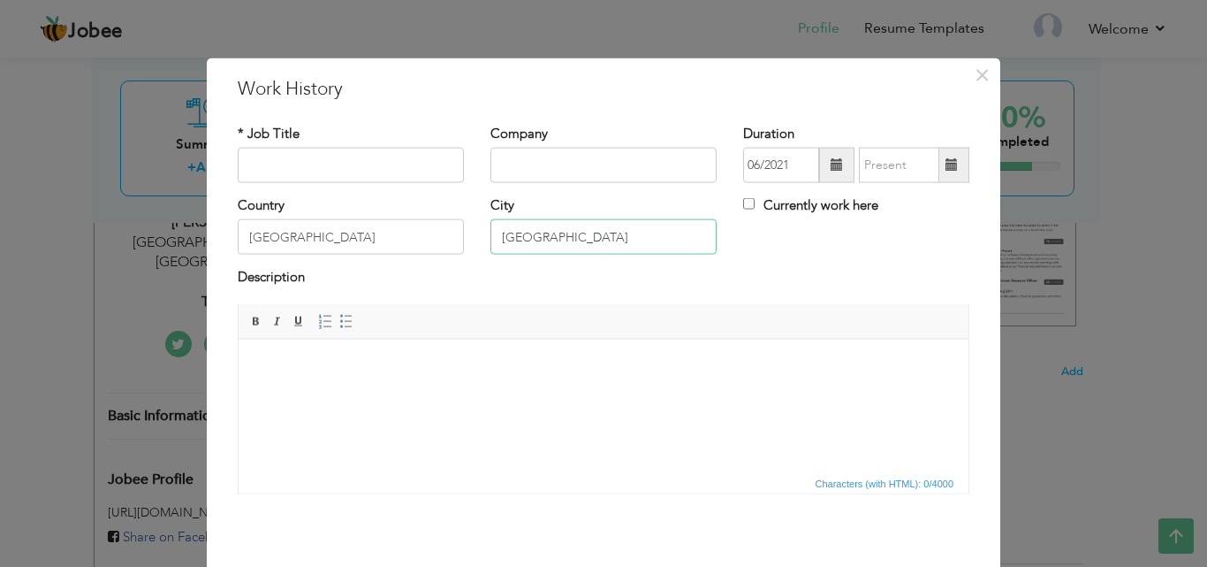
click at [599, 239] on input "[GEOGRAPHIC_DATA]" at bounding box center [604, 236] width 226 height 35
type input "K"
click at [363, 241] on input "[GEOGRAPHIC_DATA]" at bounding box center [351, 236] width 226 height 35
type input "P"
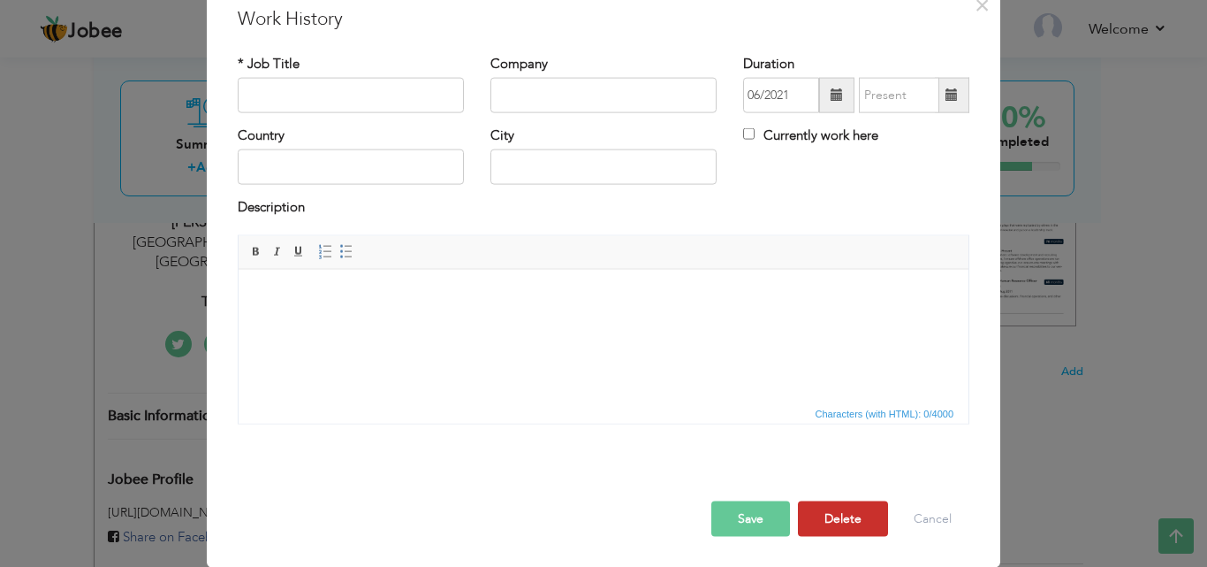
click at [842, 515] on button "Delete" at bounding box center [843, 517] width 90 height 35
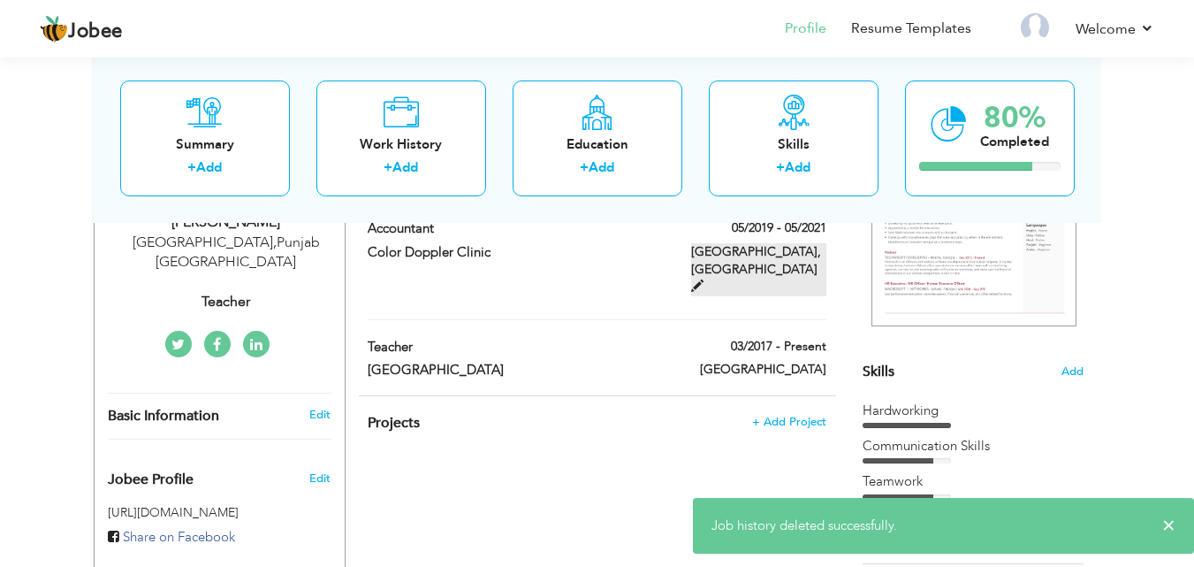
click at [704, 279] on span at bounding box center [697, 285] width 12 height 12
type input "Accountant"
type input "Color Doppler Clinic"
type input "05/2019"
type input "05/2021"
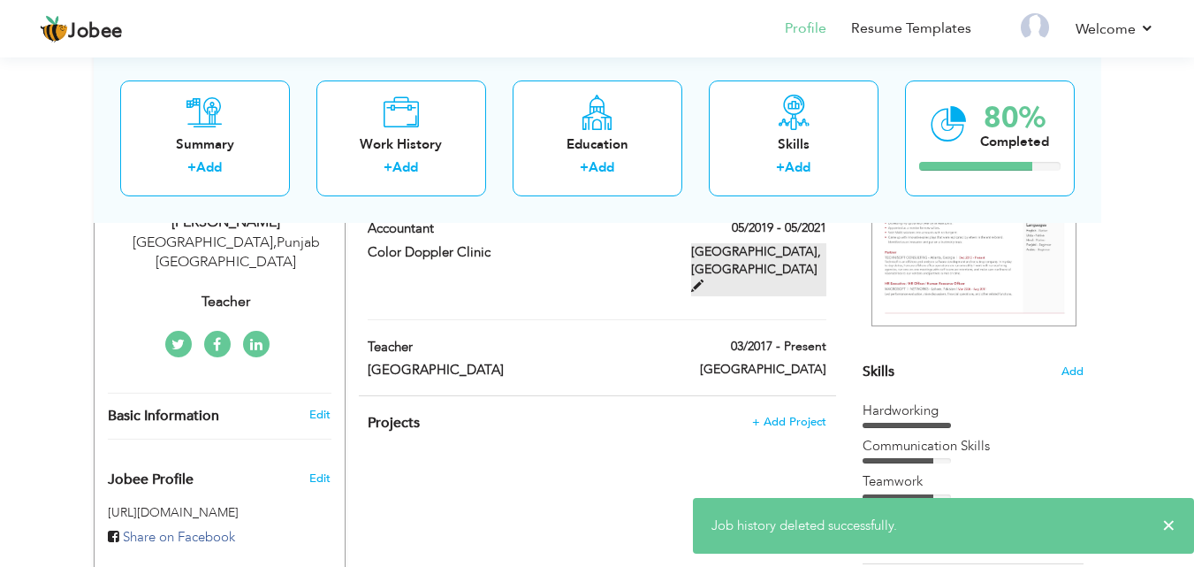
type input "[GEOGRAPHIC_DATA]"
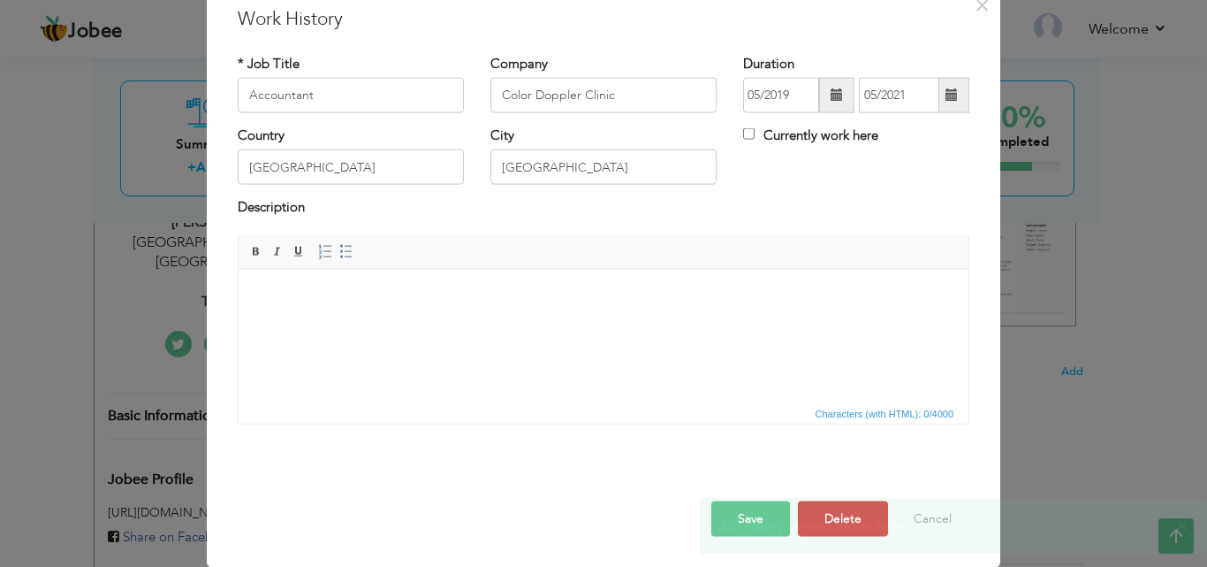
scroll to position [0, 0]
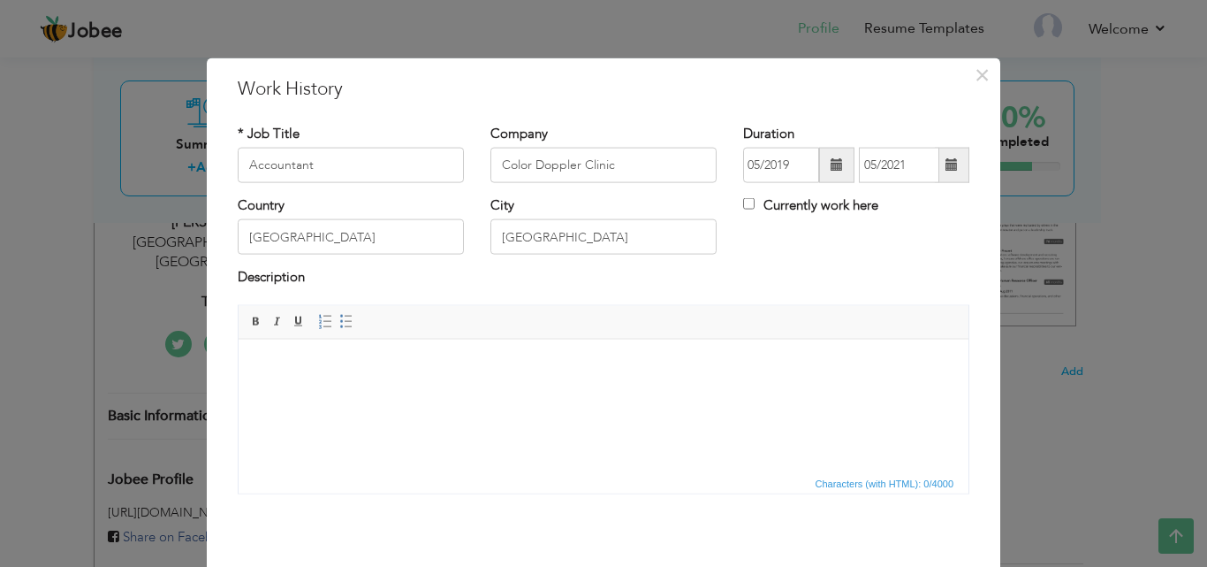
click at [749, 207] on label "Currently work here" at bounding box center [810, 205] width 135 height 19
click at [749, 207] on input "Currently work here" at bounding box center [748, 203] width 11 height 11
checkbox input "true"
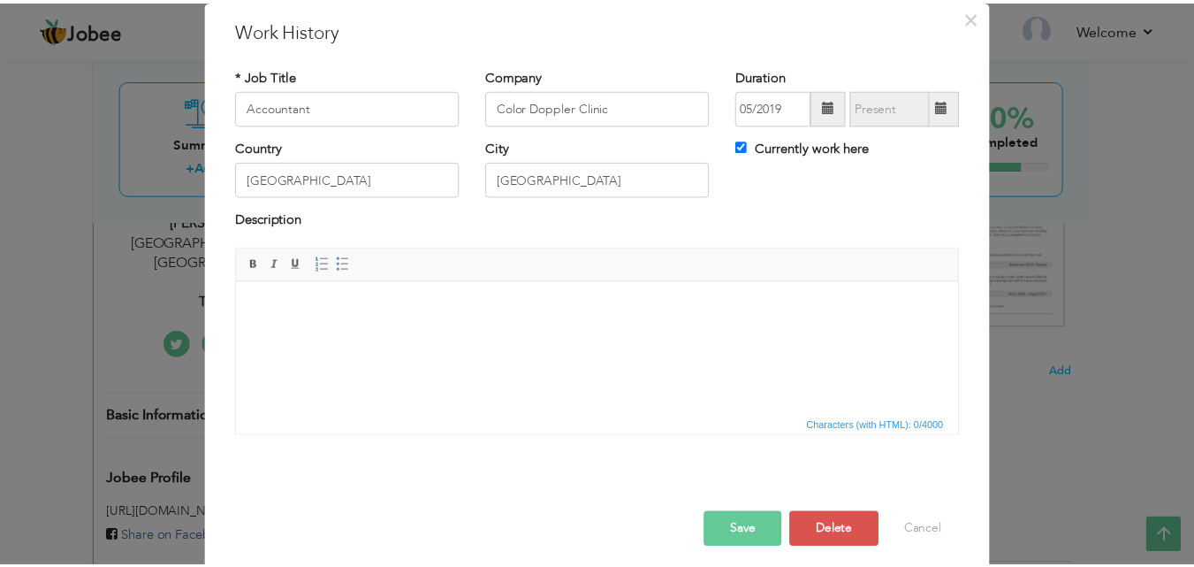
scroll to position [70, 0]
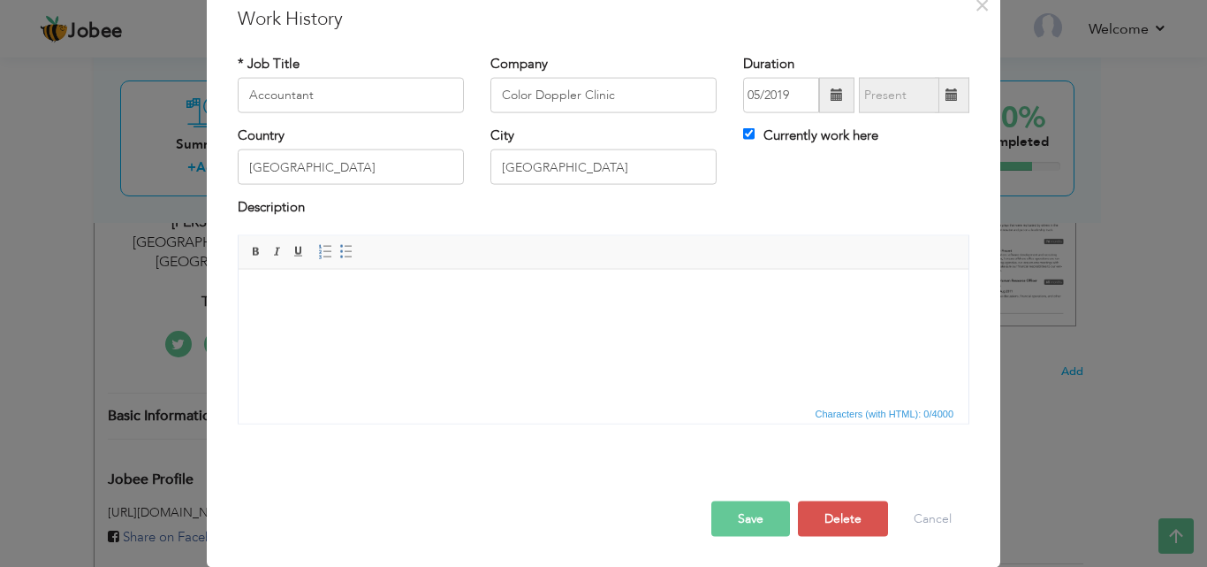
click at [718, 518] on button "Save" at bounding box center [751, 517] width 79 height 35
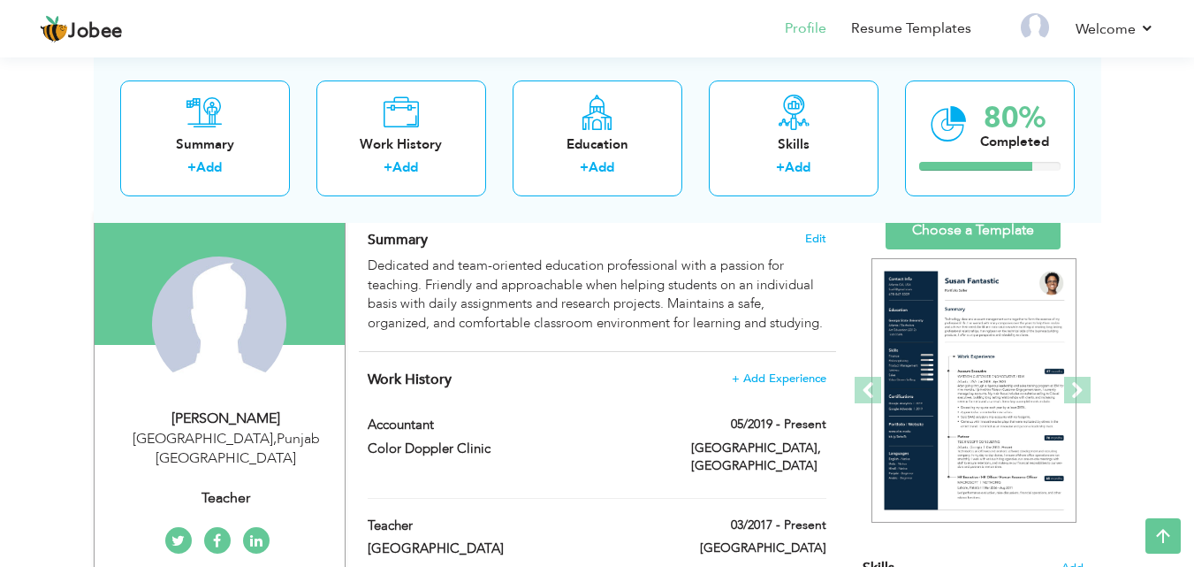
scroll to position [42, 0]
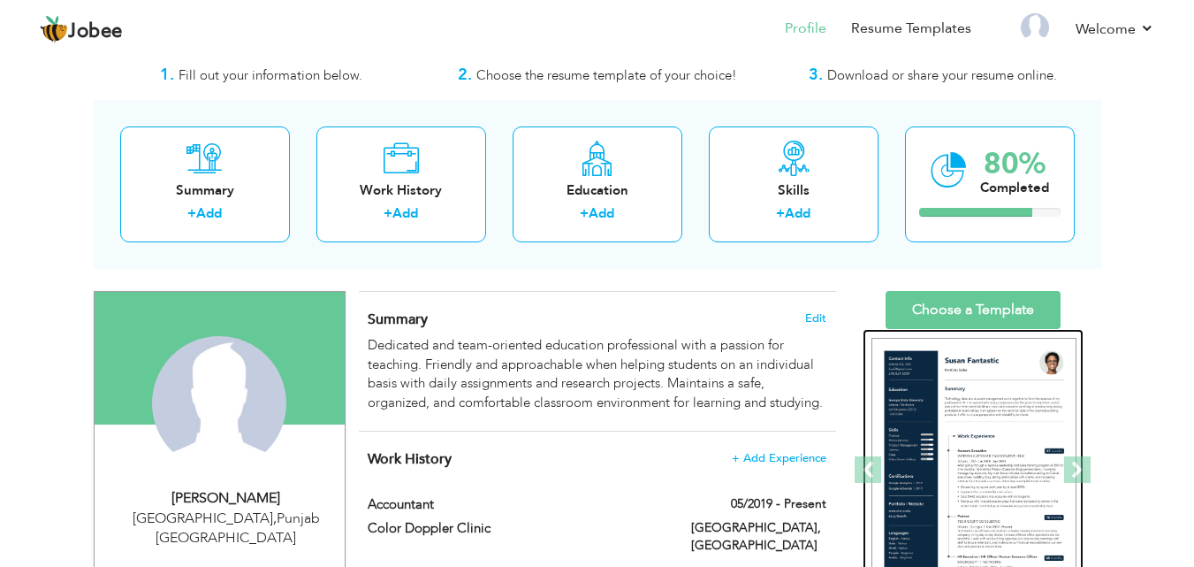
click at [1032, 330] on div at bounding box center [973, 470] width 221 height 283
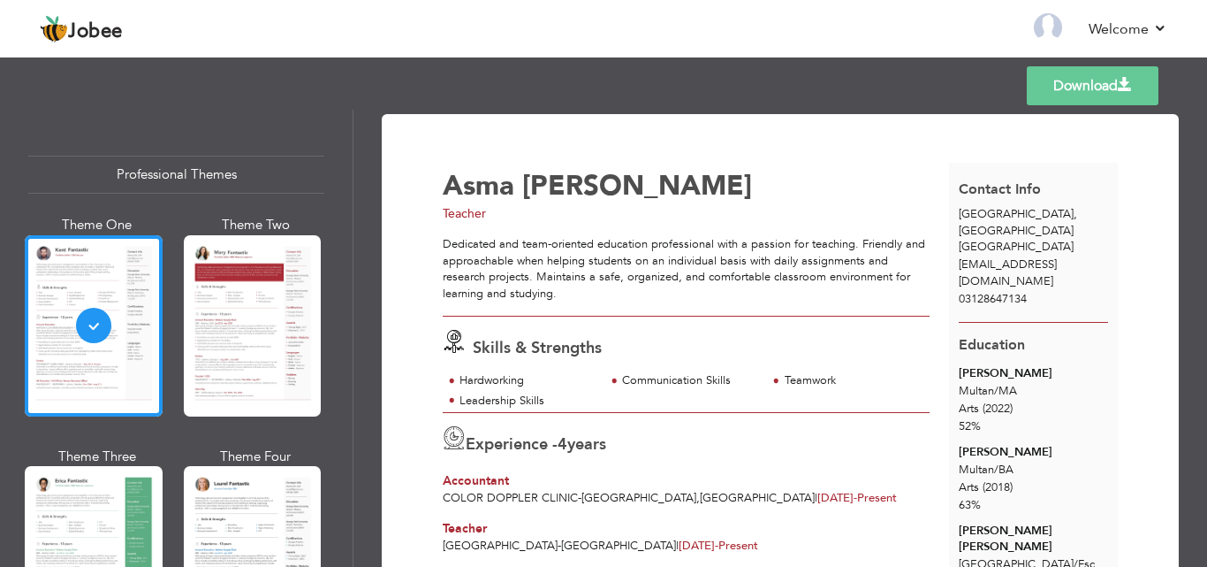
click at [1207, 75] on div "Templates Download" at bounding box center [603, 85] width 1207 height 57
click at [1204, 73] on div "Templates Download" at bounding box center [603, 85] width 1207 height 57
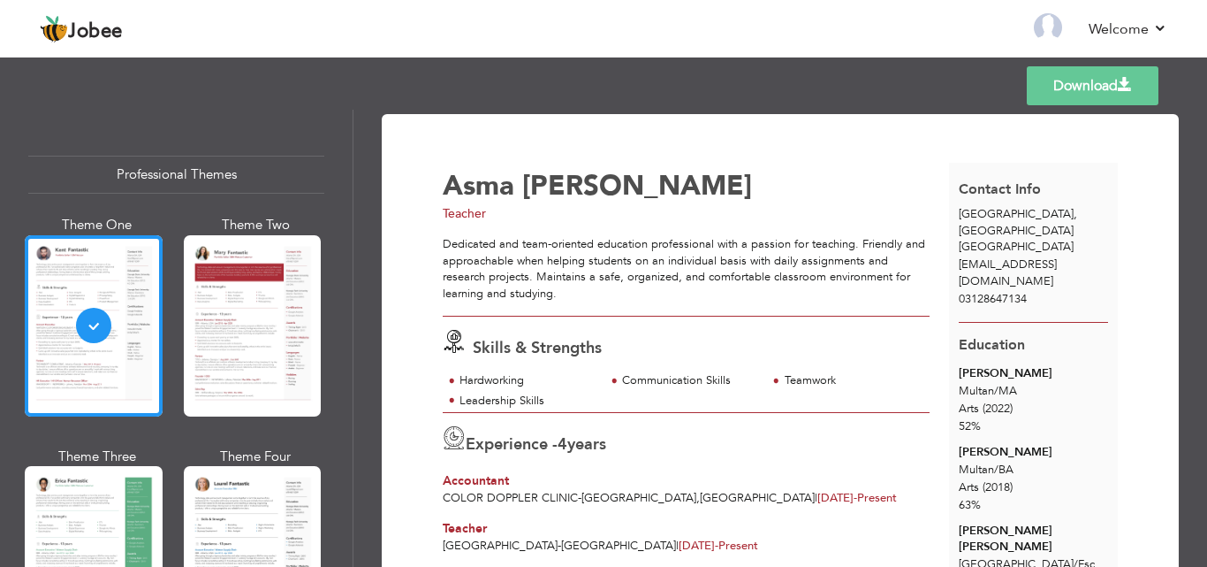
click at [1201, 70] on div "Templates Download" at bounding box center [603, 85] width 1207 height 57
click at [799, 27] on link "Back to Profile" at bounding box center [793, 29] width 93 height 20
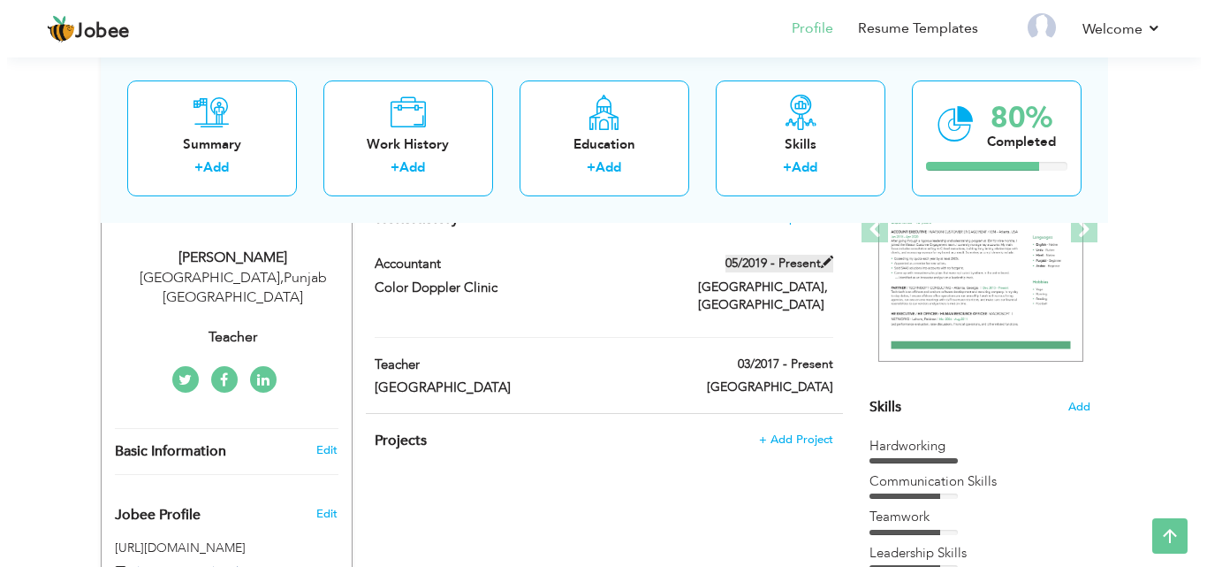
scroll to position [248, 0]
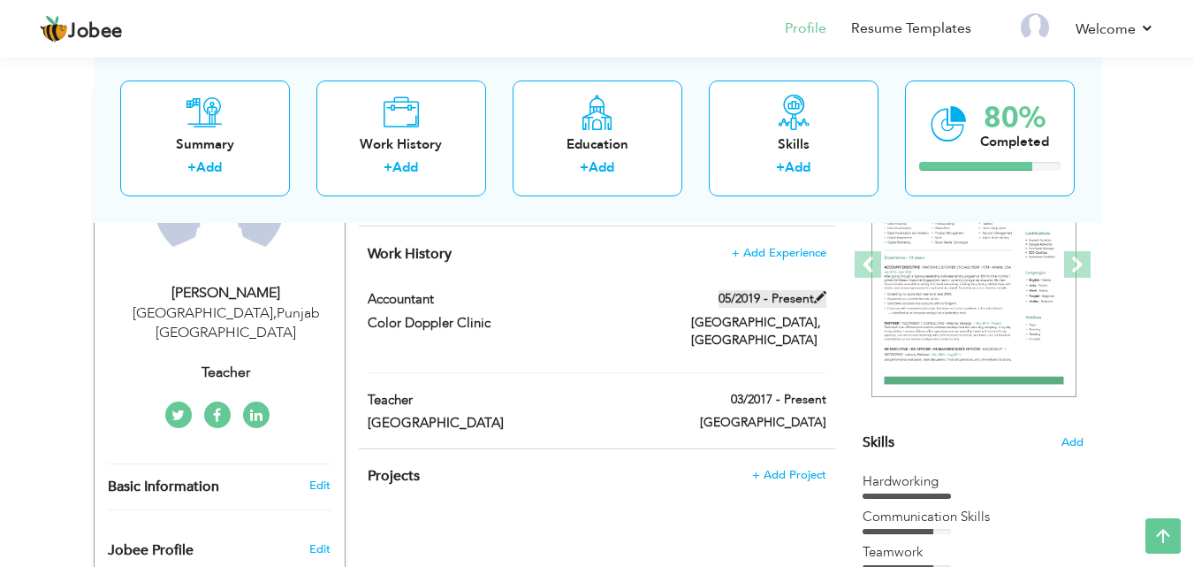
click at [820, 299] on span at bounding box center [820, 297] width 12 height 12
type input "Accountant"
type input "Color Doppler Clinic"
type input "05/2019"
type input "[GEOGRAPHIC_DATA]"
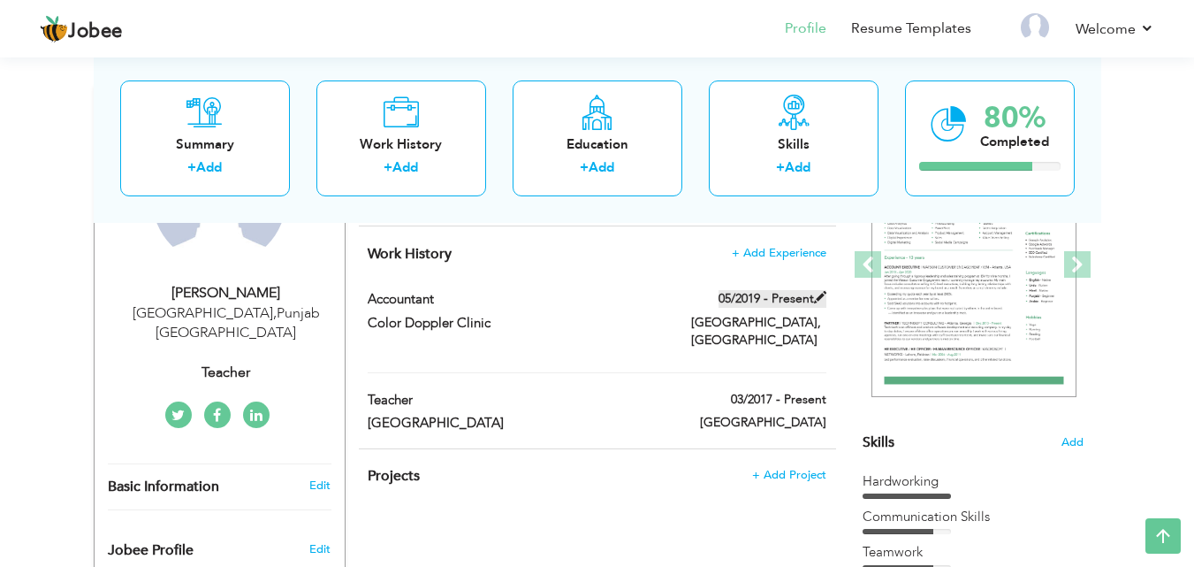
type input "[GEOGRAPHIC_DATA]"
checkbox input "true"
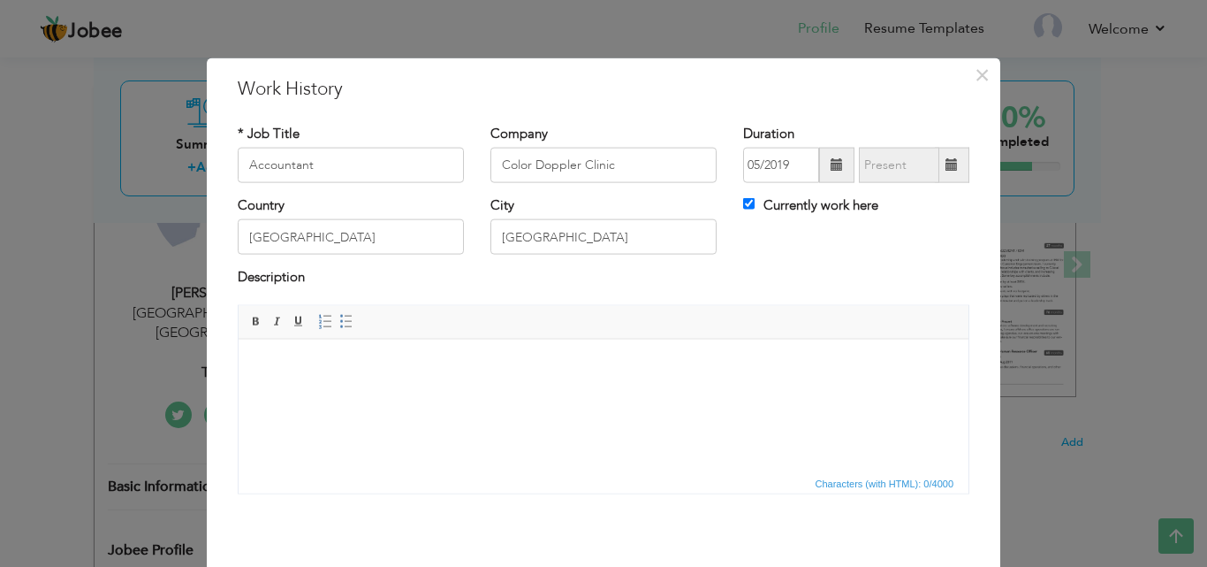
scroll to position [70, 0]
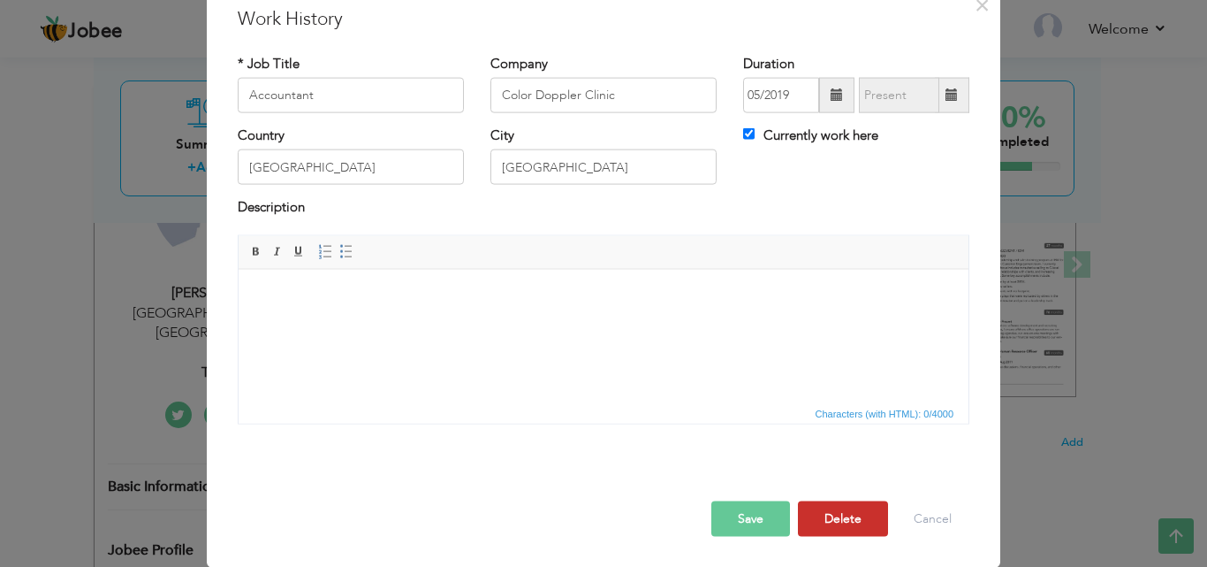
click at [863, 507] on button "Delete" at bounding box center [843, 517] width 90 height 35
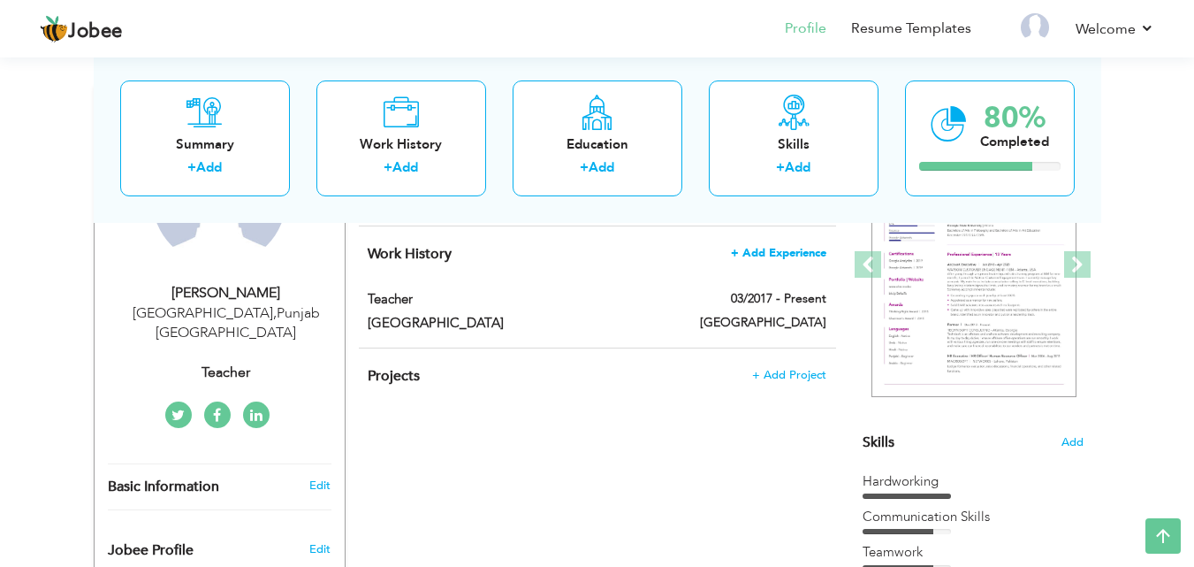
click at [792, 254] on span "+ Add Experience" at bounding box center [778, 253] width 95 height 12
checkbox input "false"
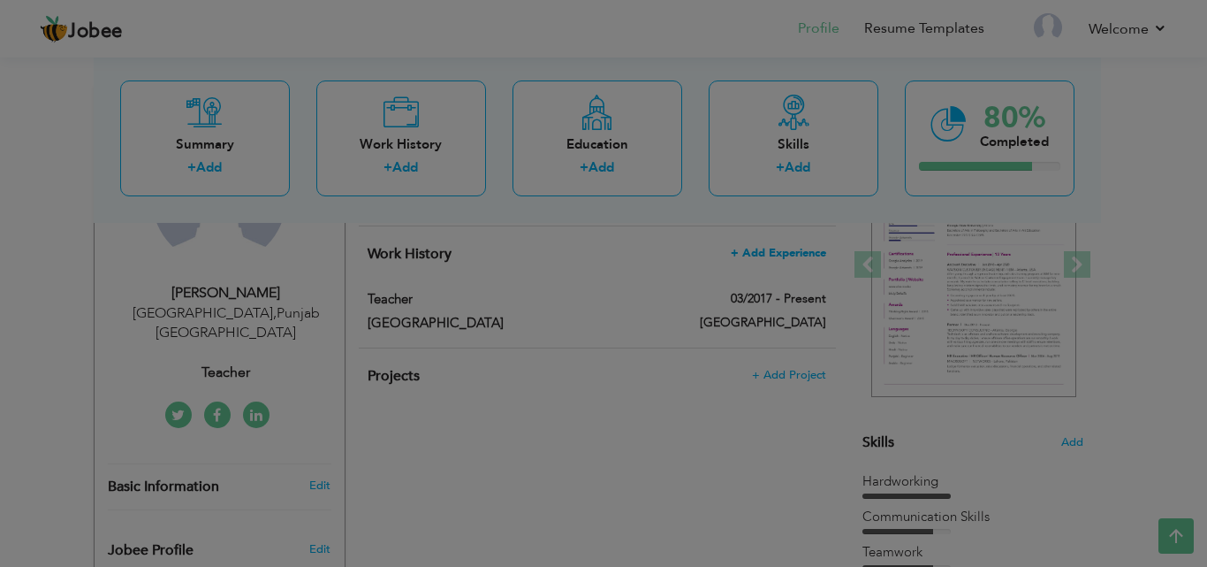
scroll to position [0, 0]
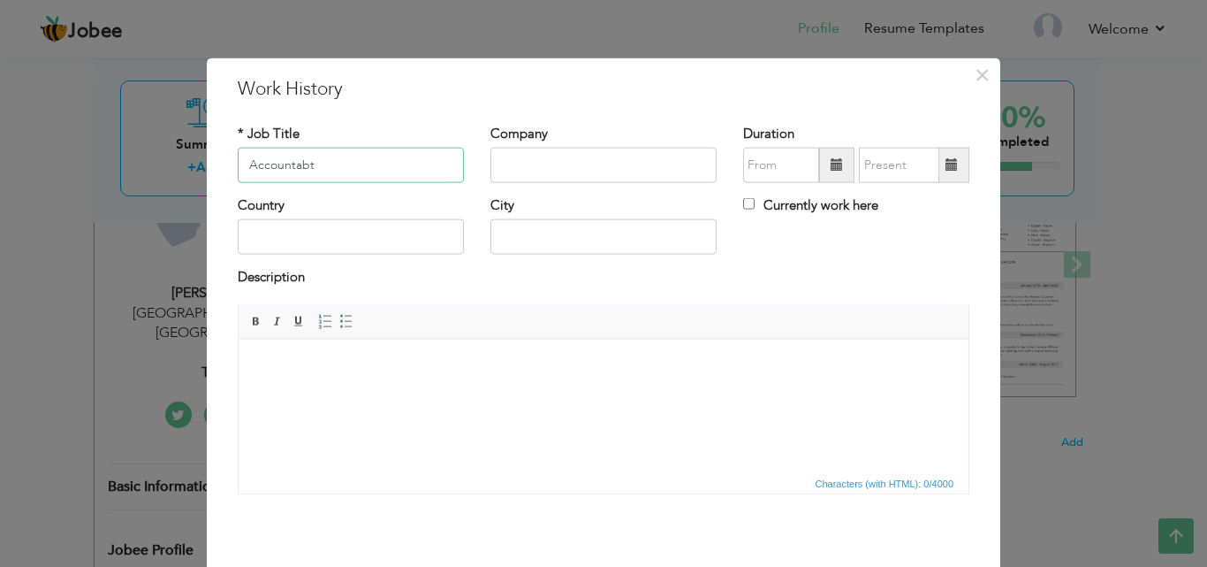
type input "Accountabt"
type input "X"
type input "Color Doppler Clinic"
click at [820, 153] on span at bounding box center [836, 165] width 35 height 35
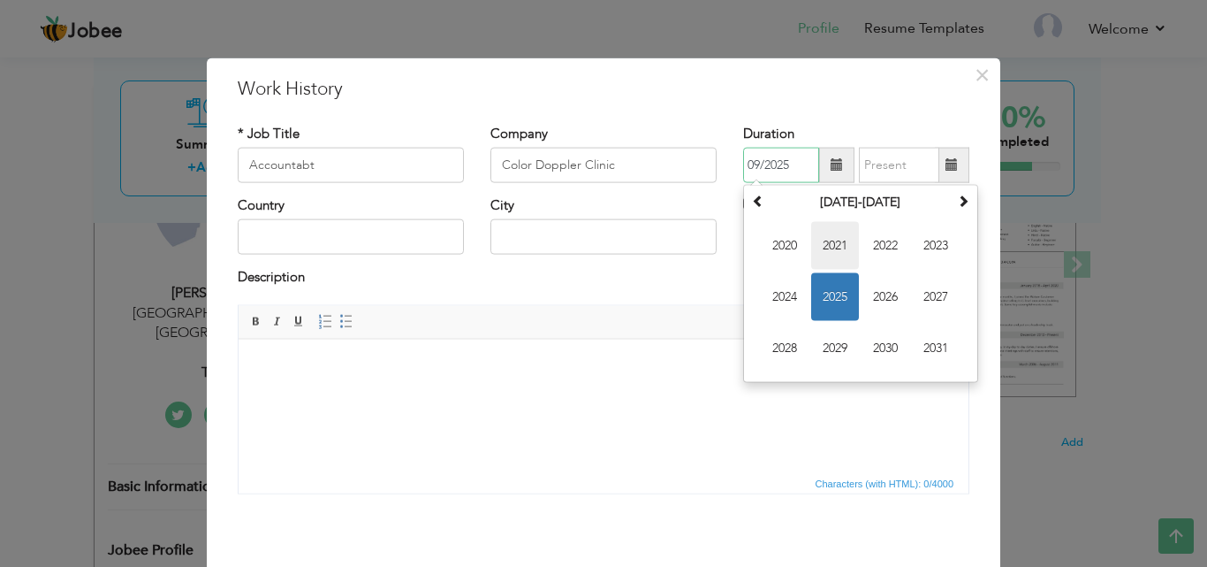
click at [829, 243] on span "2021" at bounding box center [835, 246] width 48 height 48
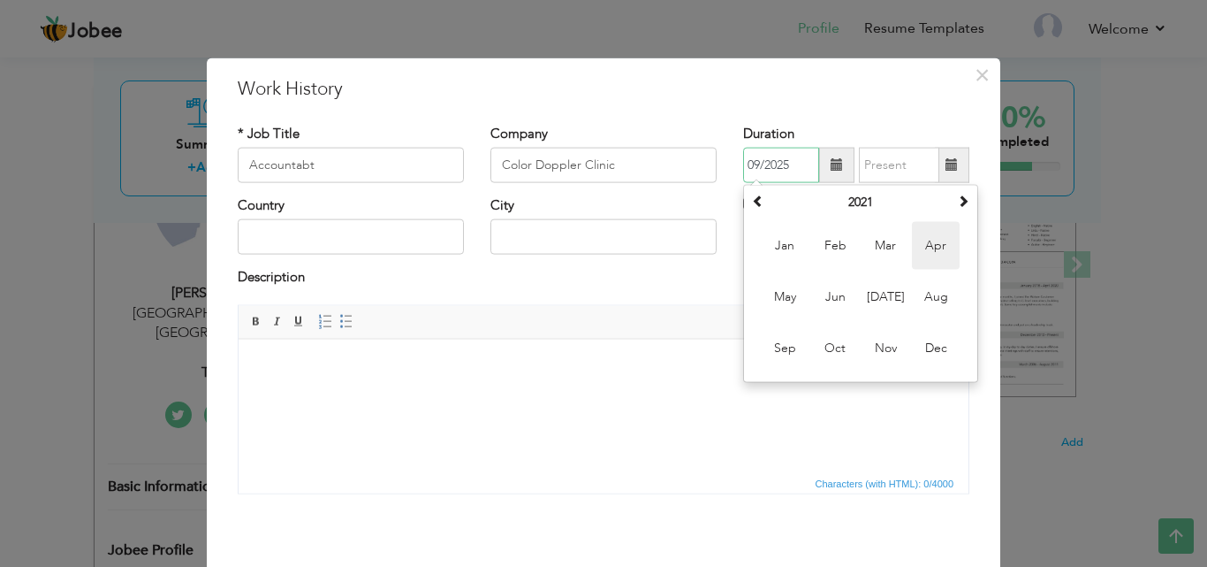
click at [925, 241] on span "Apr" at bounding box center [936, 246] width 48 height 48
type input "04/2021"
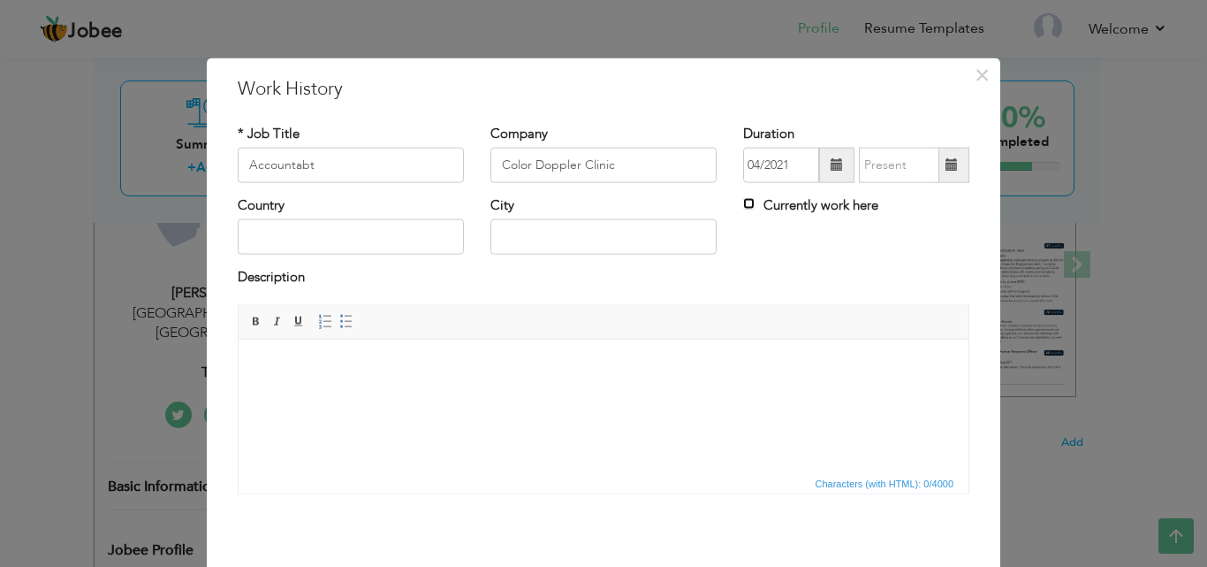
click at [747, 205] on input "Currently work here" at bounding box center [748, 203] width 11 height 11
checkbox input "true"
click at [586, 224] on input "text" at bounding box center [604, 236] width 226 height 35
type input "[GEOGRAPHIC_DATA]"
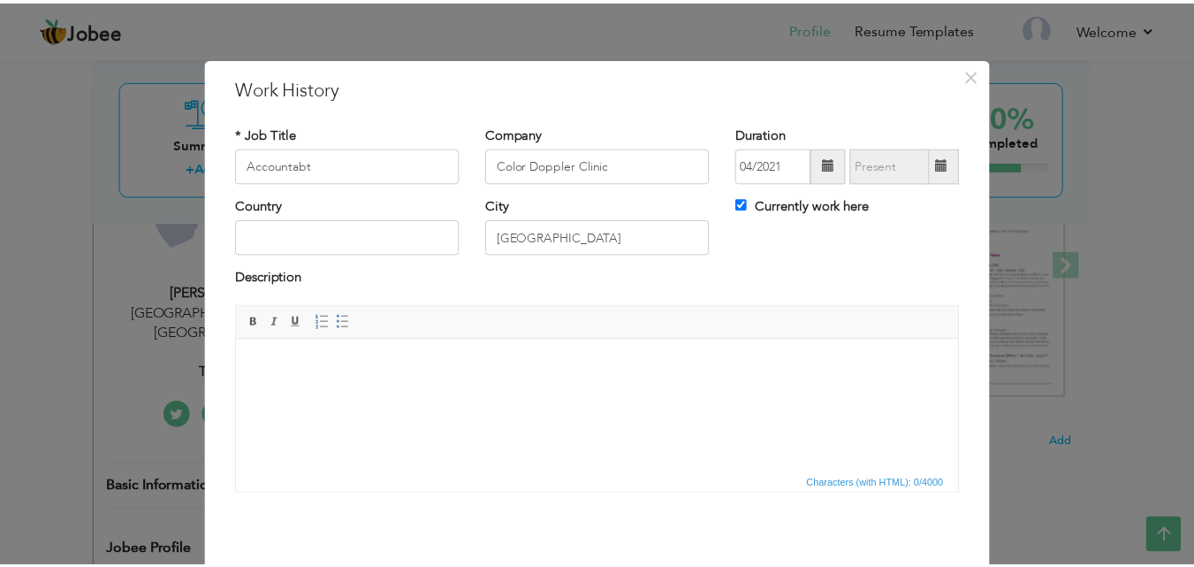
scroll to position [70, 0]
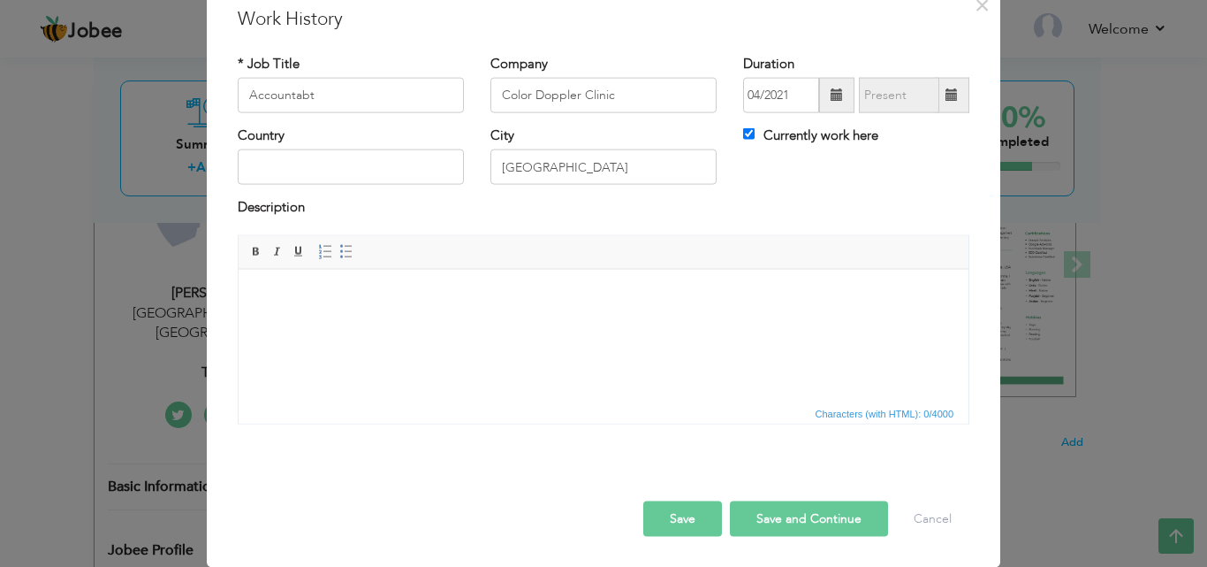
click at [705, 522] on button "Save" at bounding box center [683, 517] width 79 height 35
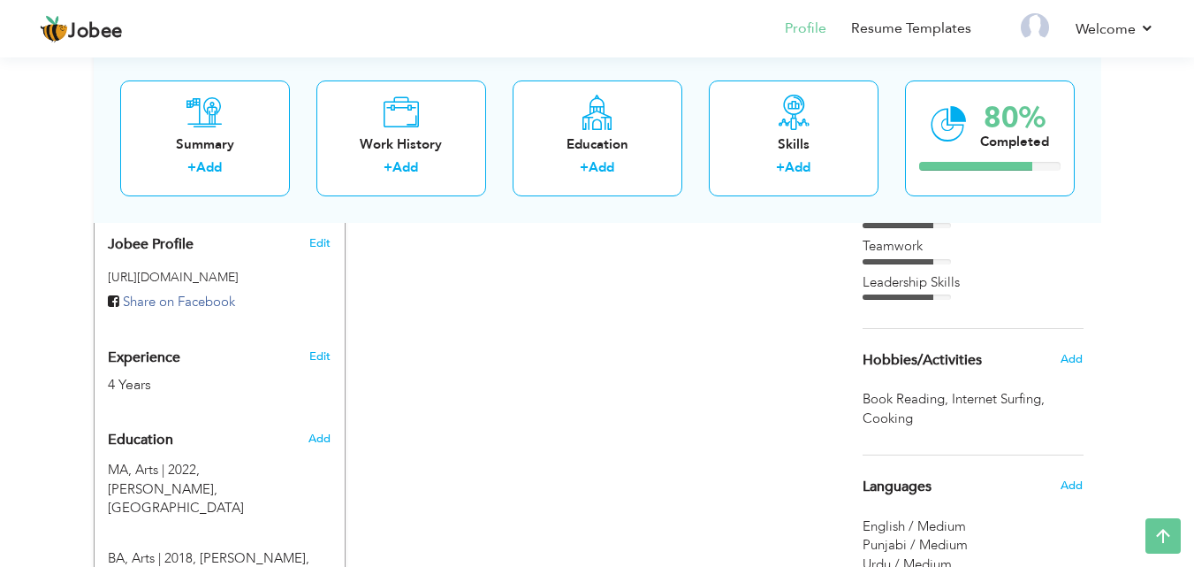
scroll to position [636, 0]
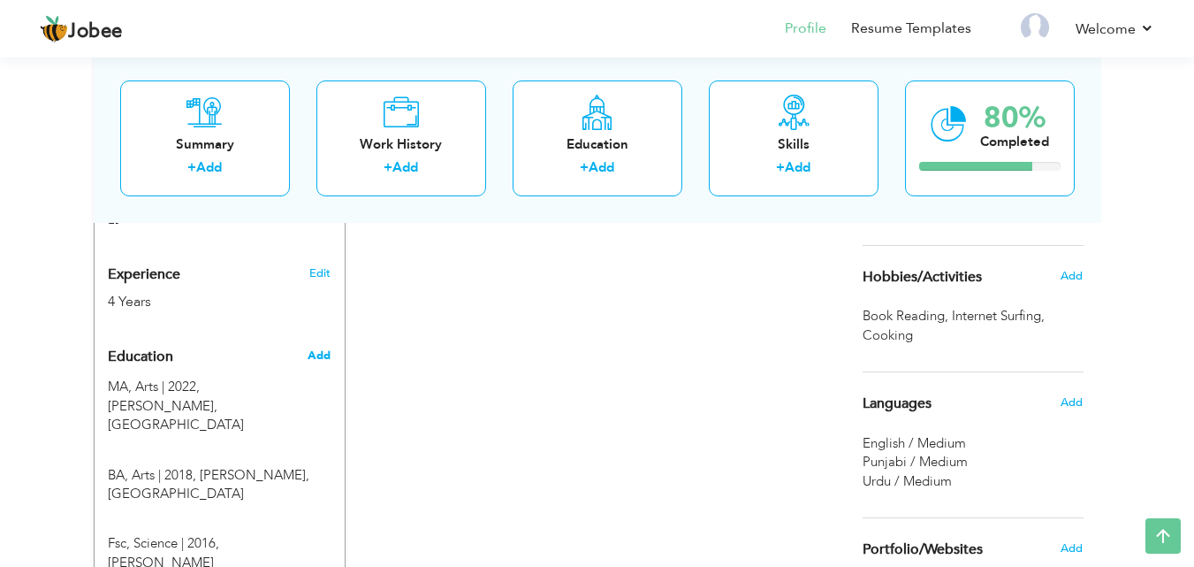
click at [325, 347] on span "Add" at bounding box center [319, 355] width 23 height 16
radio input "true"
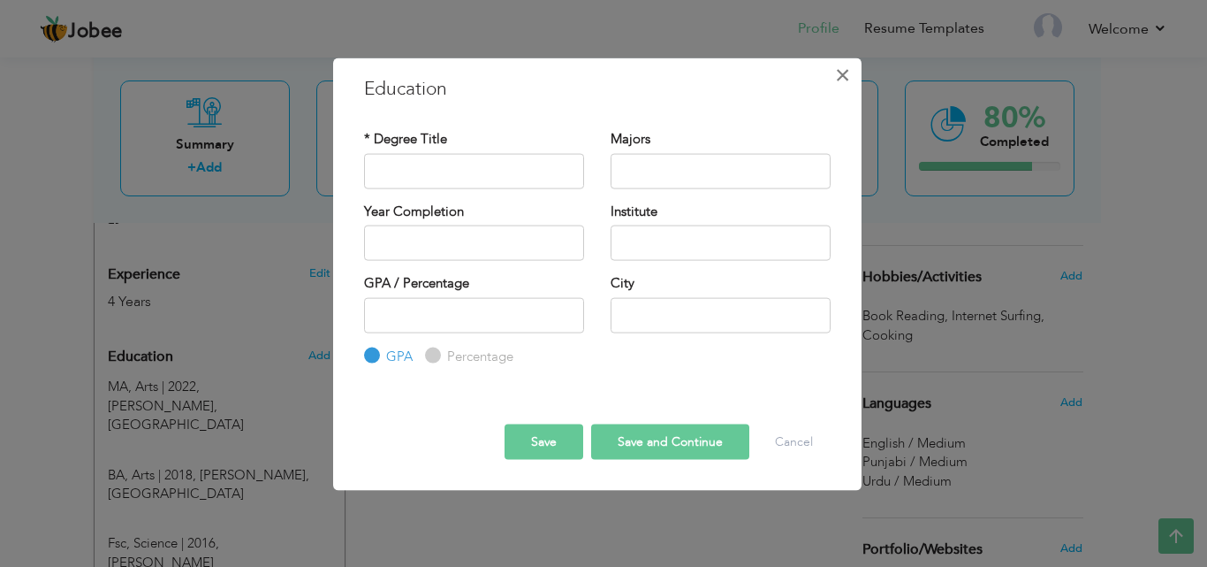
click at [849, 84] on span "×" at bounding box center [842, 74] width 15 height 32
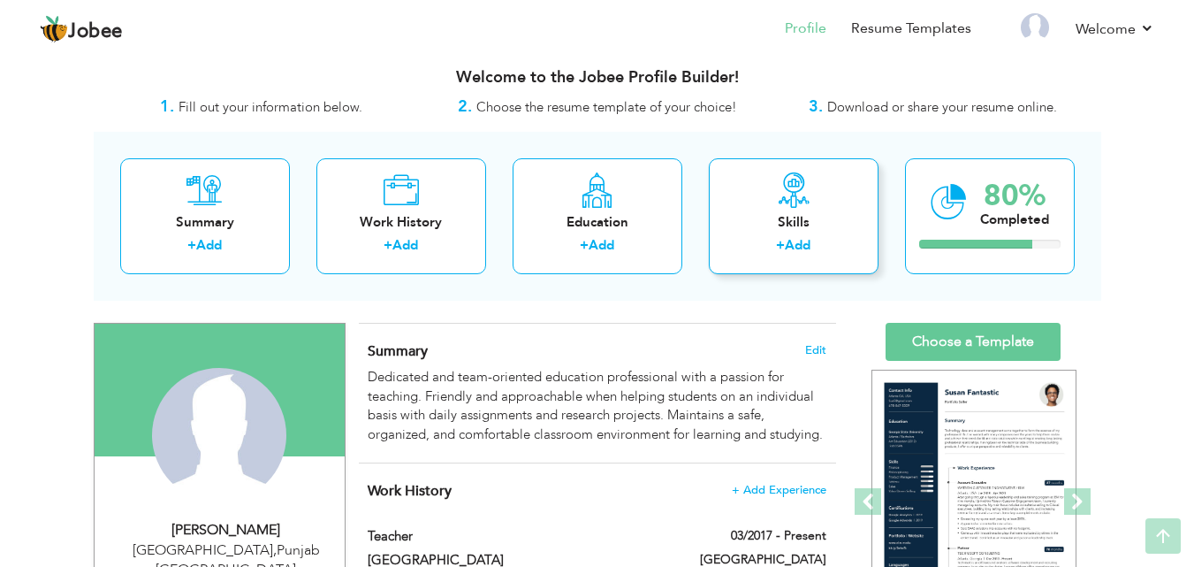
scroll to position [0, 0]
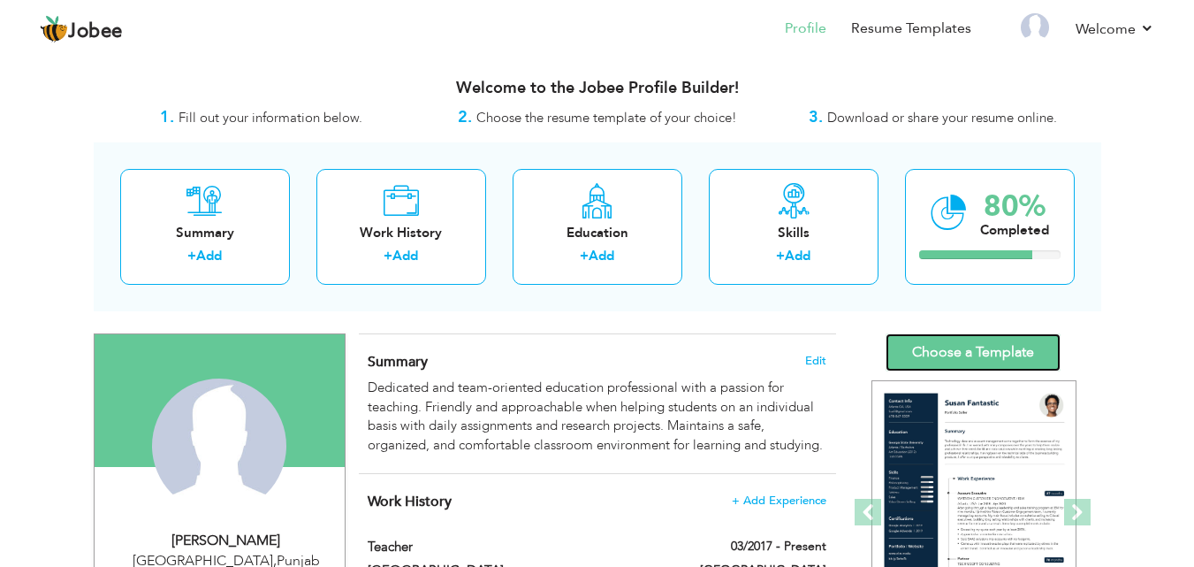
click at [947, 352] on link "Choose a Template" at bounding box center [973, 352] width 175 height 38
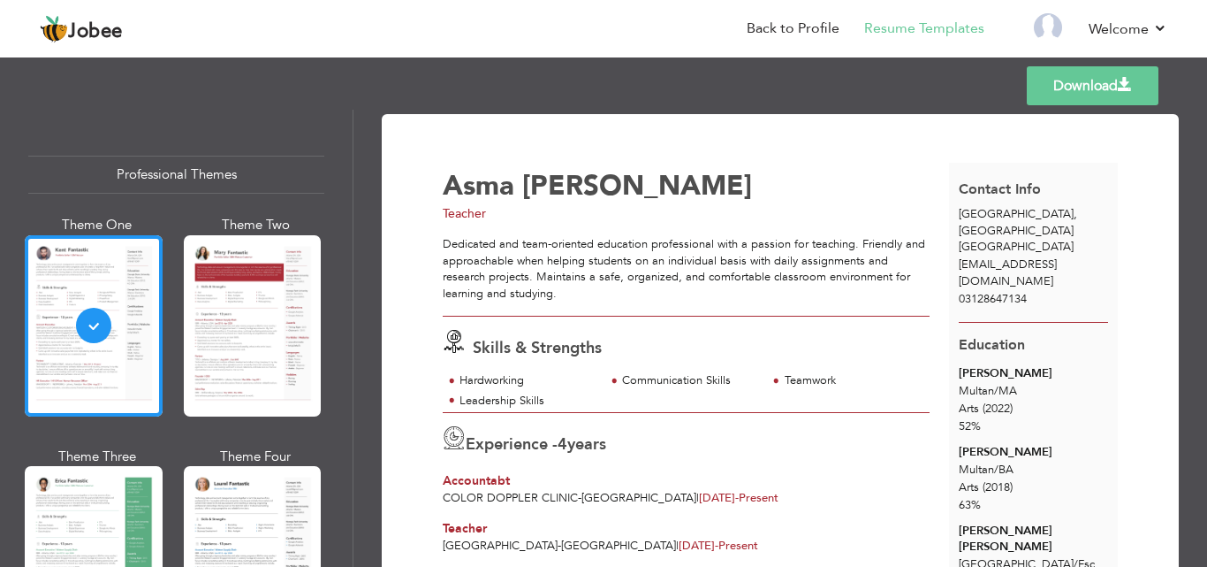
click at [1191, 267] on div "Download [PERSON_NAME] Teacher Skills & Strengths 4" at bounding box center [781, 338] width 854 height 457
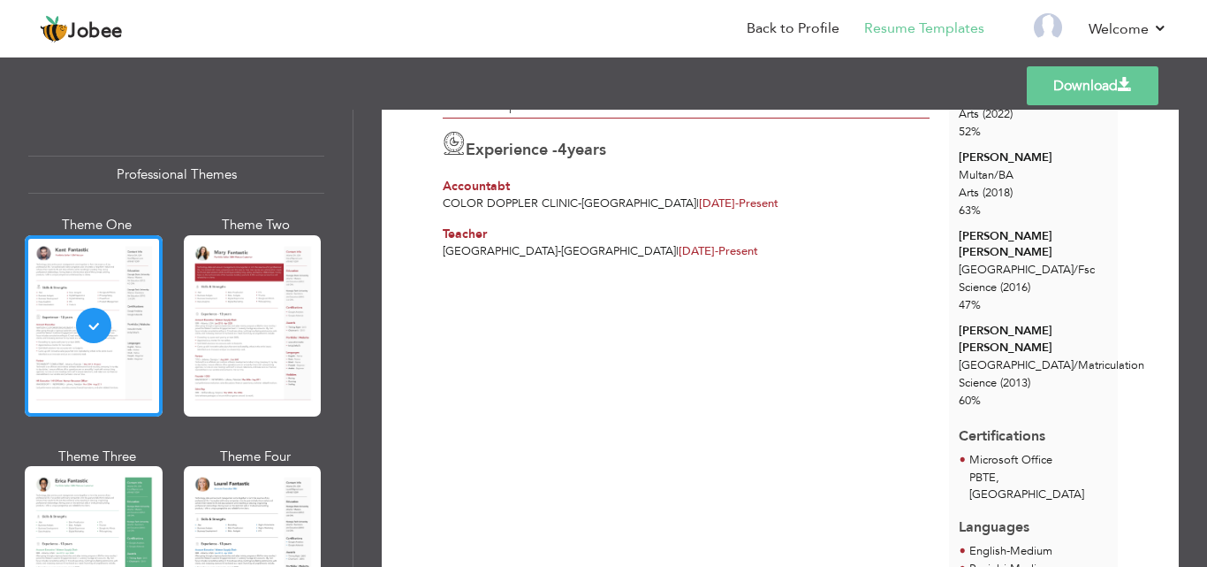
scroll to position [300, 0]
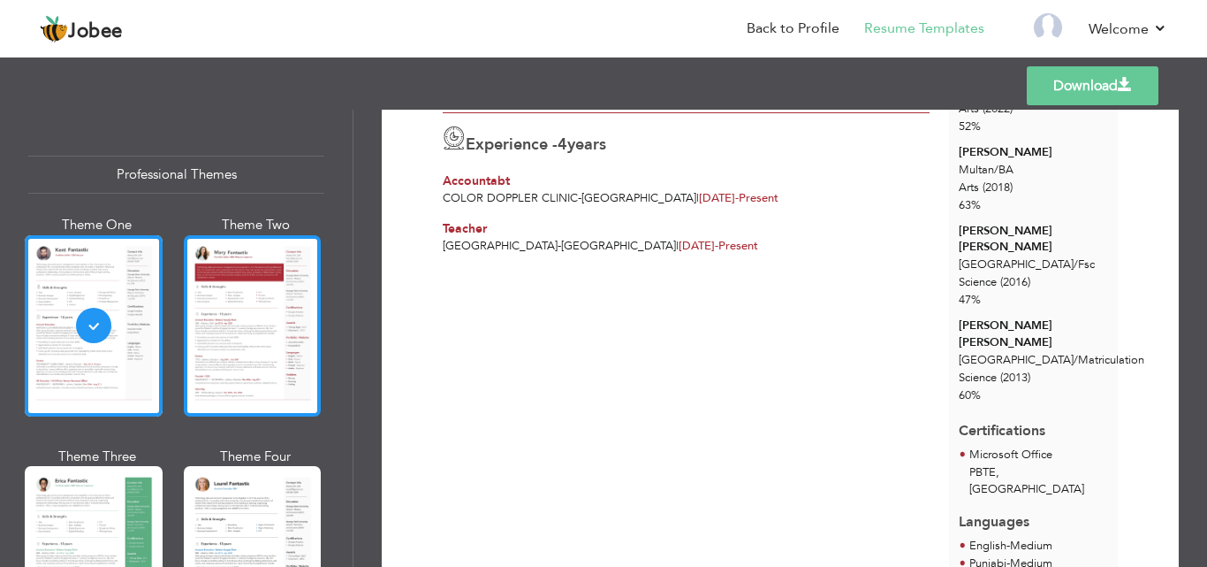
click at [263, 304] on div at bounding box center [253, 325] width 138 height 181
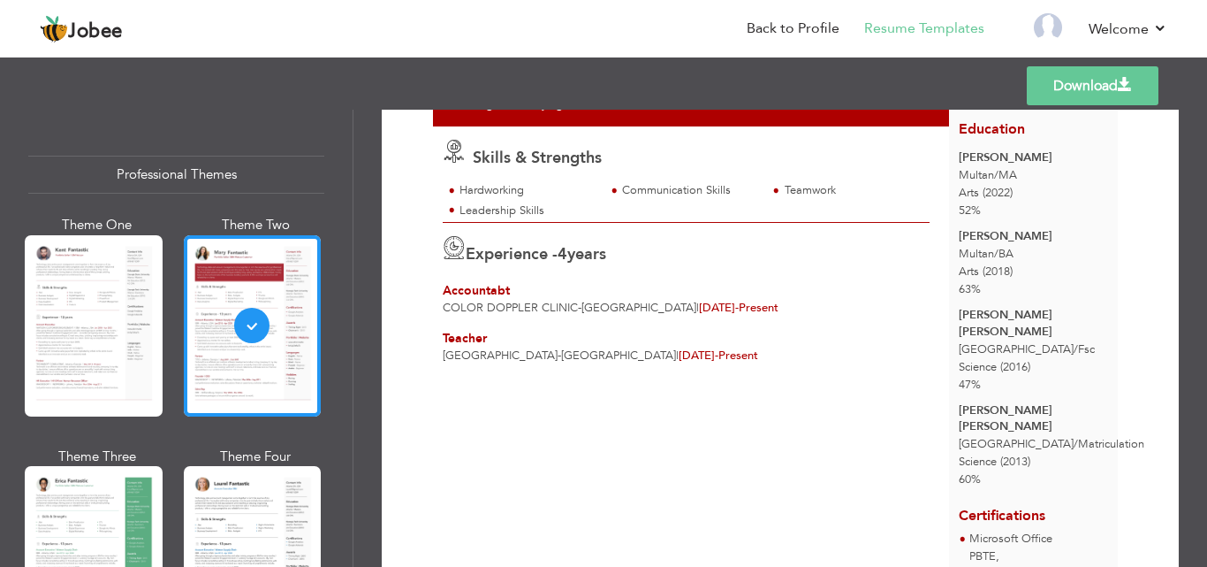
scroll to position [209, 0]
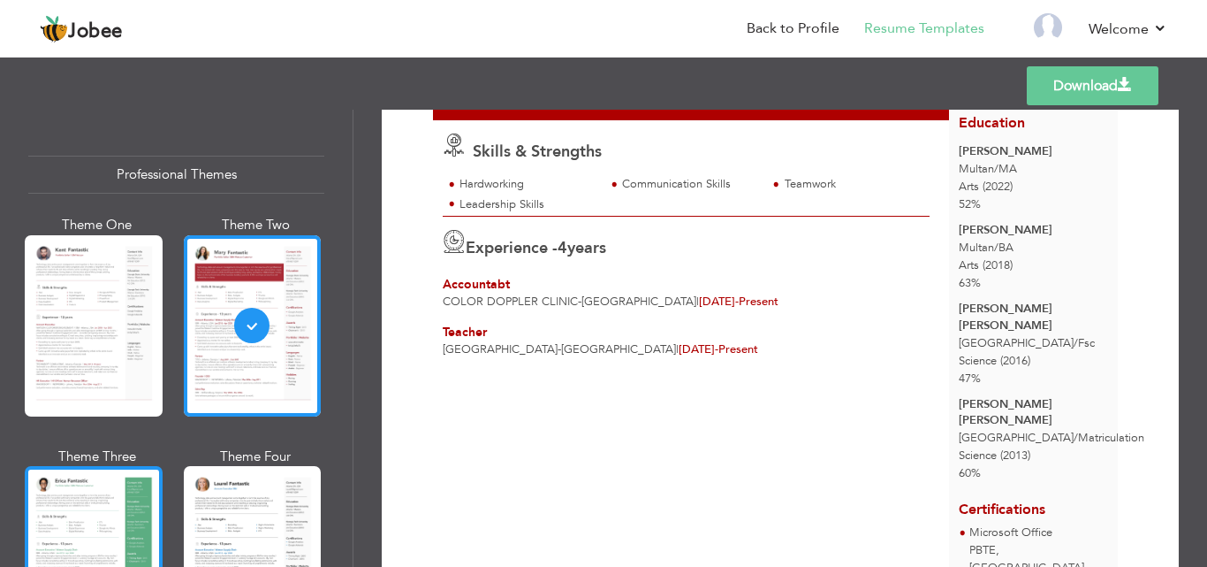
click at [84, 534] on div at bounding box center [94, 556] width 138 height 181
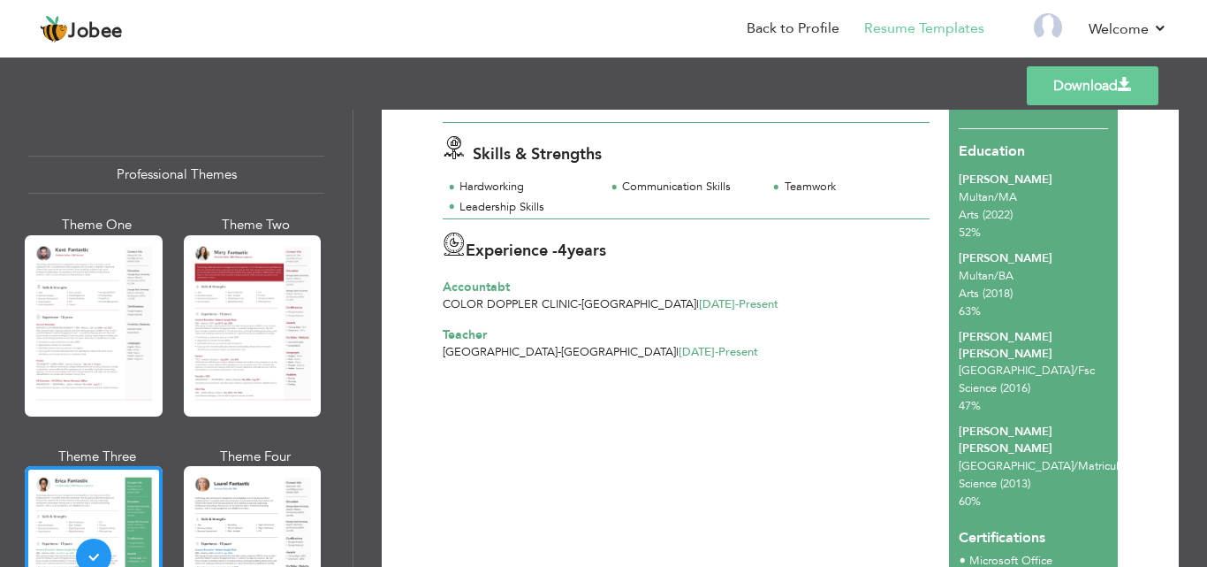
scroll to position [195, 0]
drag, startPoint x: 354, startPoint y: 159, endPoint x: 358, endPoint y: 226, distance: 67.3
click at [358, 226] on div "Download [PERSON_NAME] Teacher Skills & Strengths 4" at bounding box center [781, 338] width 854 height 457
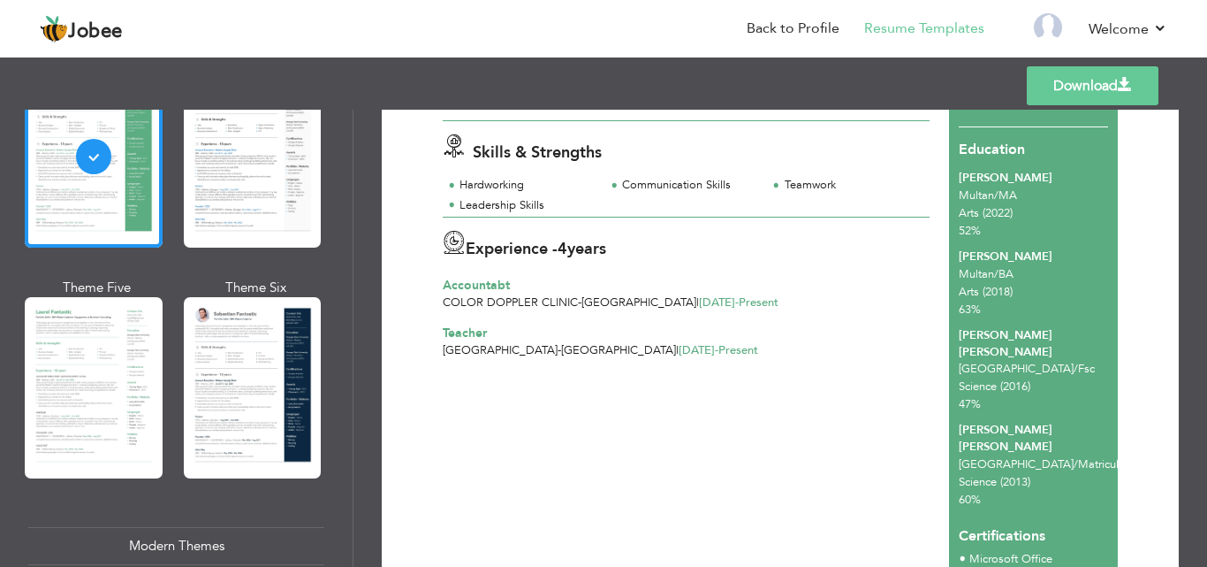
scroll to position [800, 0]
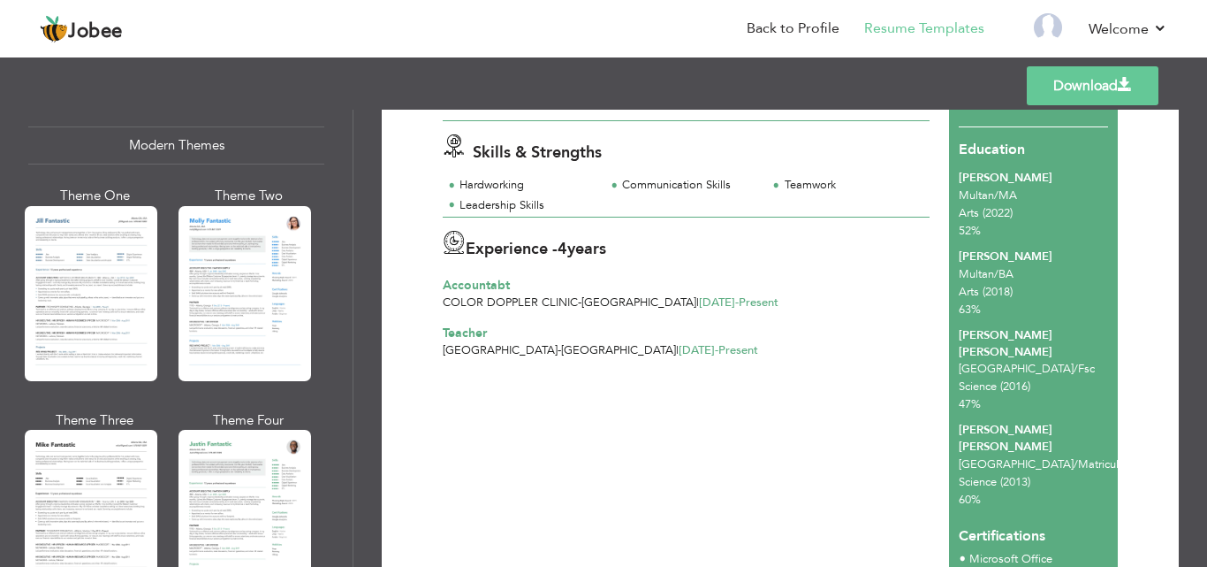
click at [354, 338] on div "Download [PERSON_NAME] Teacher Skills & Strengths 4" at bounding box center [781, 338] width 854 height 457
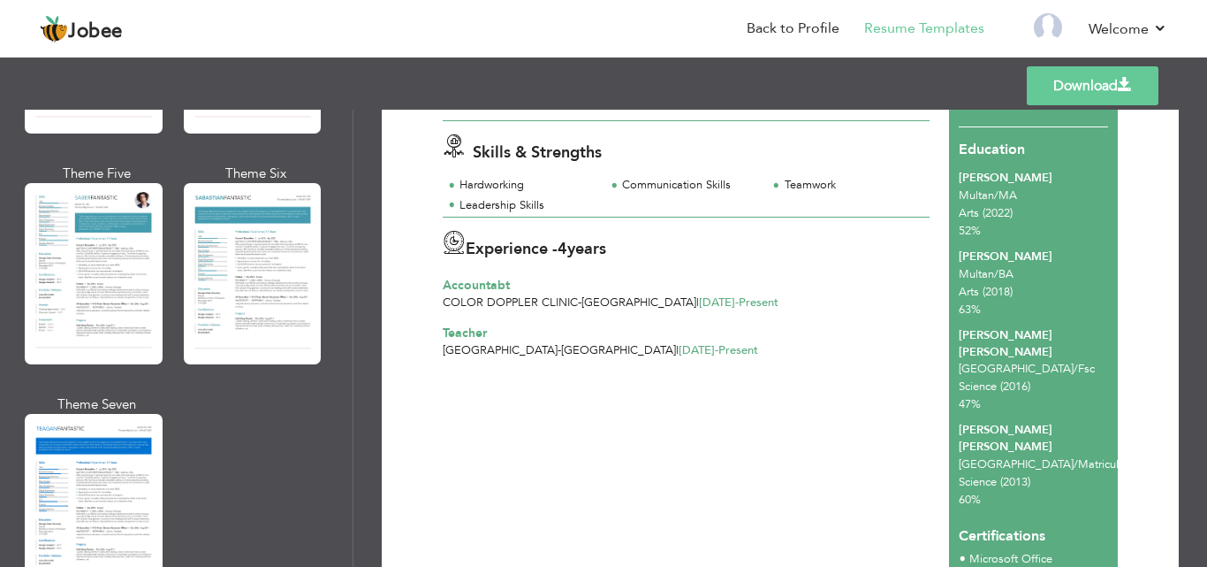
scroll to position [2589, 0]
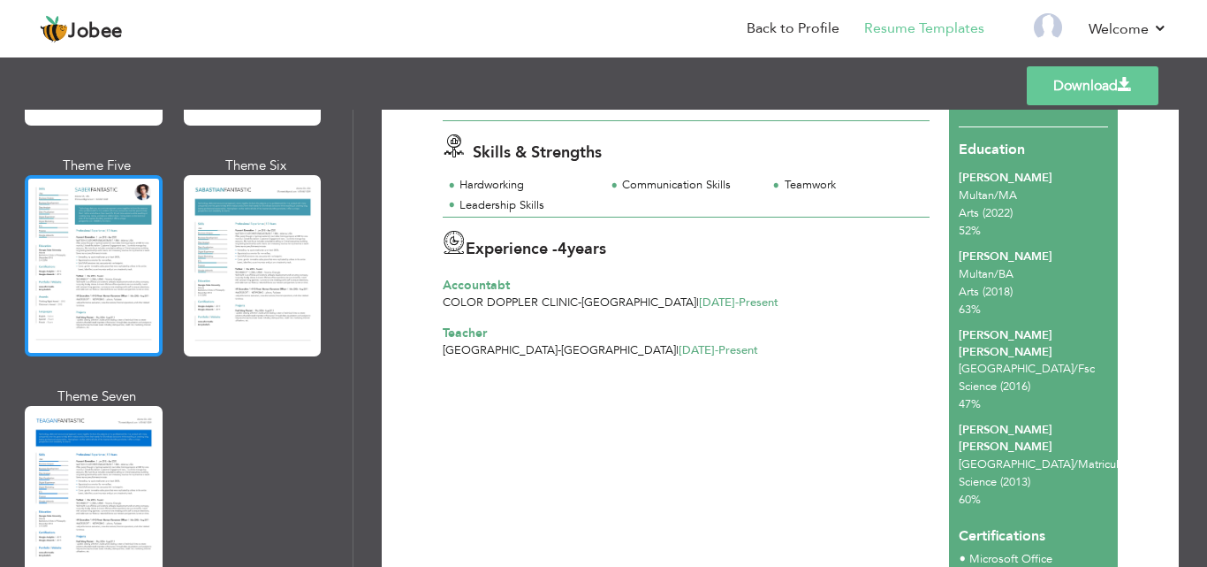
click at [119, 200] on div at bounding box center [94, 265] width 138 height 181
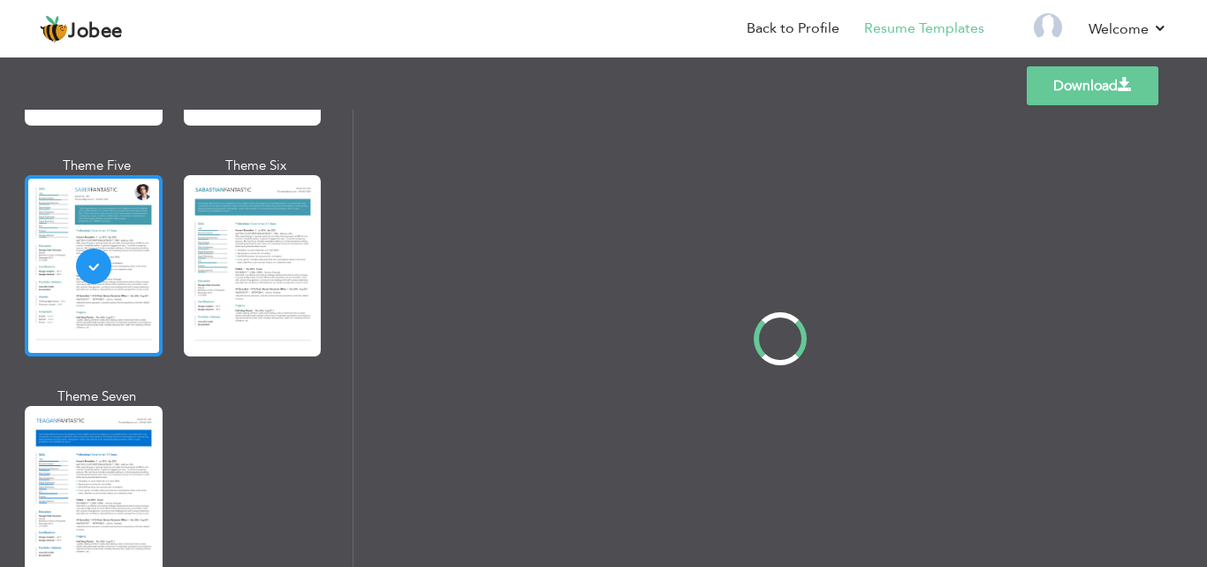
scroll to position [0, 0]
